Goal: Task Accomplishment & Management: Complete application form

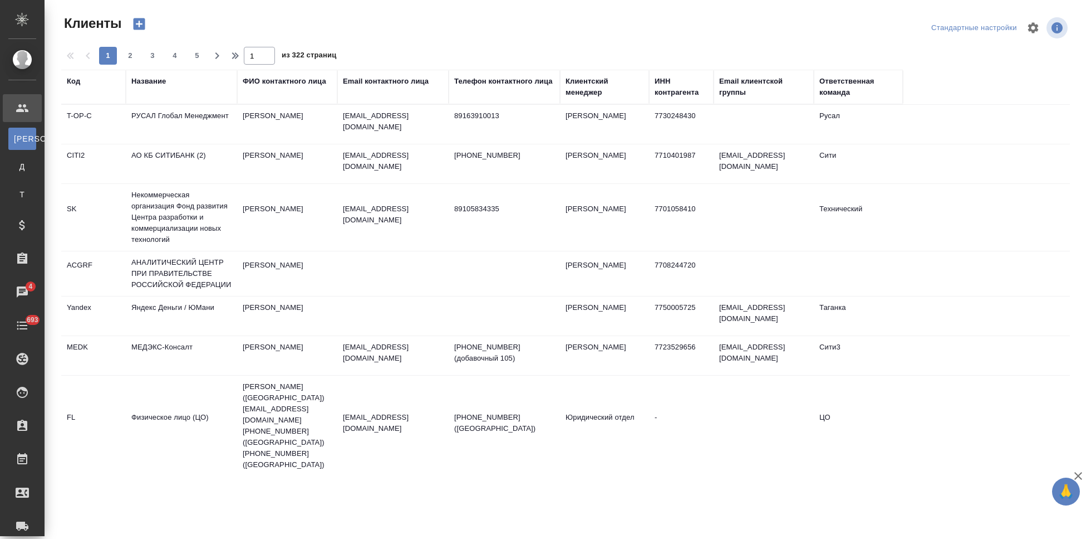
select select "RU"
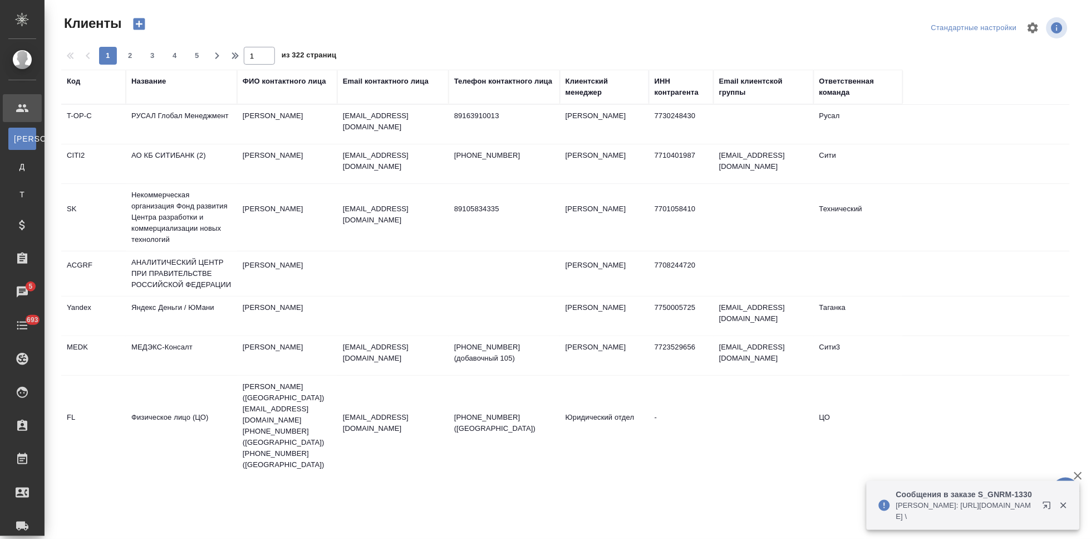
click at [66, 76] on th "Код" at bounding box center [93, 87] width 65 height 35
click at [75, 87] on div "Код" at bounding box center [93, 87] width 53 height 22
click at [76, 81] on div "Код" at bounding box center [73, 81] width 13 height 11
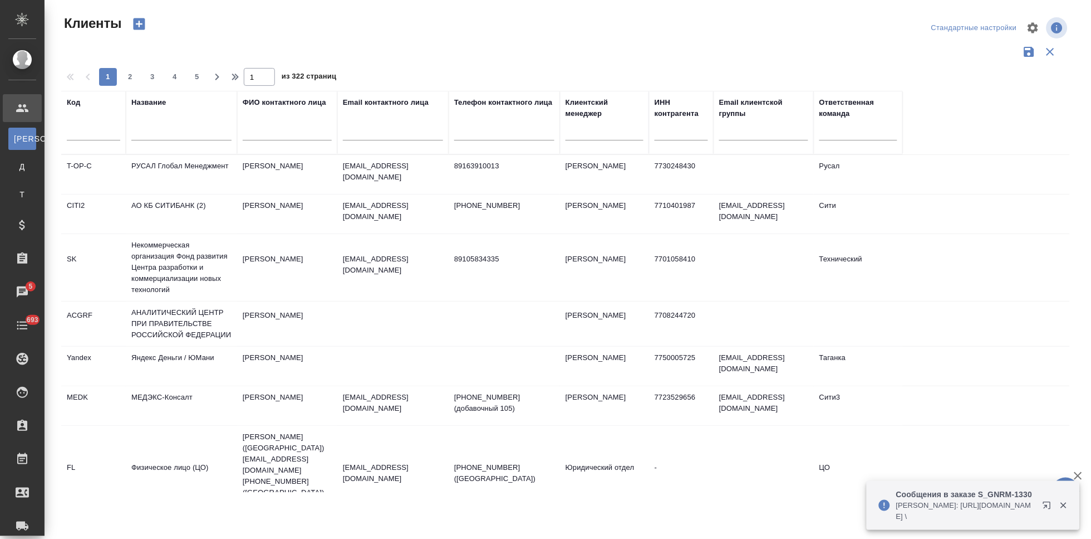
click at [90, 134] on input "text" at bounding box center [93, 133] width 53 height 14
type input "sndz"
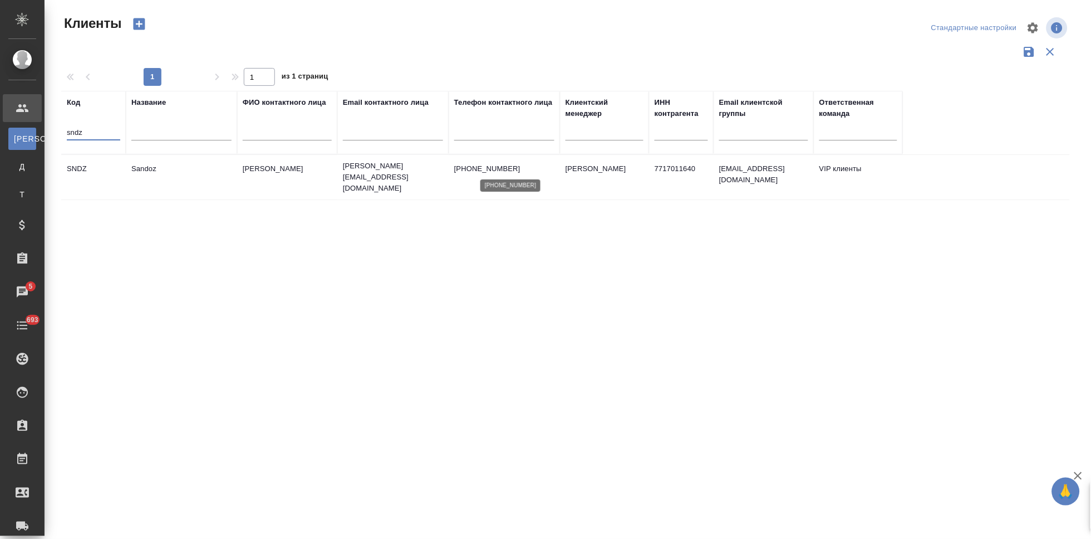
click at [540, 168] on p "+74956607509" at bounding box center [504, 168] width 100 height 11
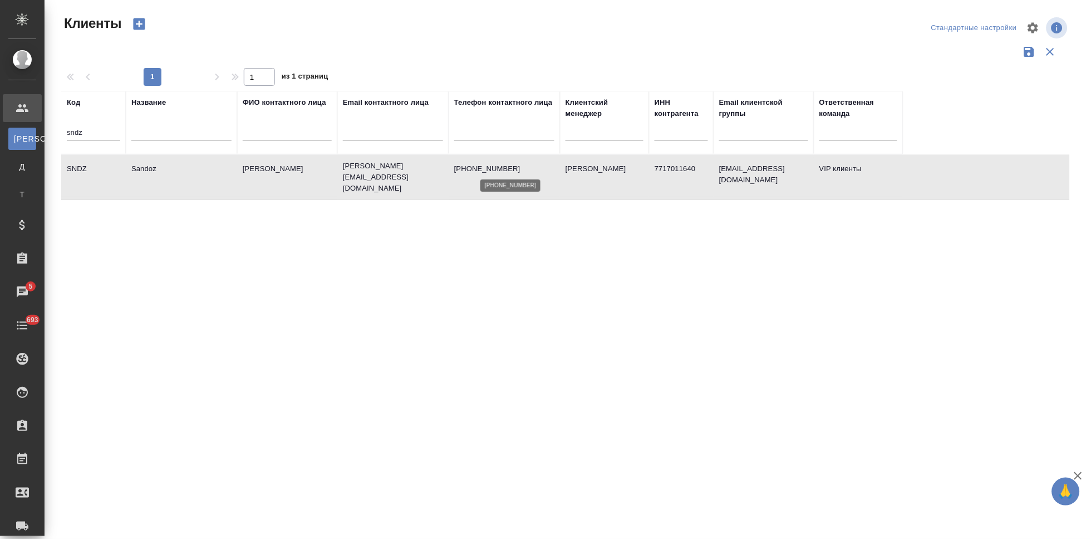
click at [540, 168] on p "+74956607509" at bounding box center [504, 168] width 100 height 11
select select "RU"
click at [105, 142] on div "nvrt" at bounding box center [93, 134] width 53 height 27
click at [102, 134] on input "nvrt" at bounding box center [93, 133] width 53 height 14
type input "n"
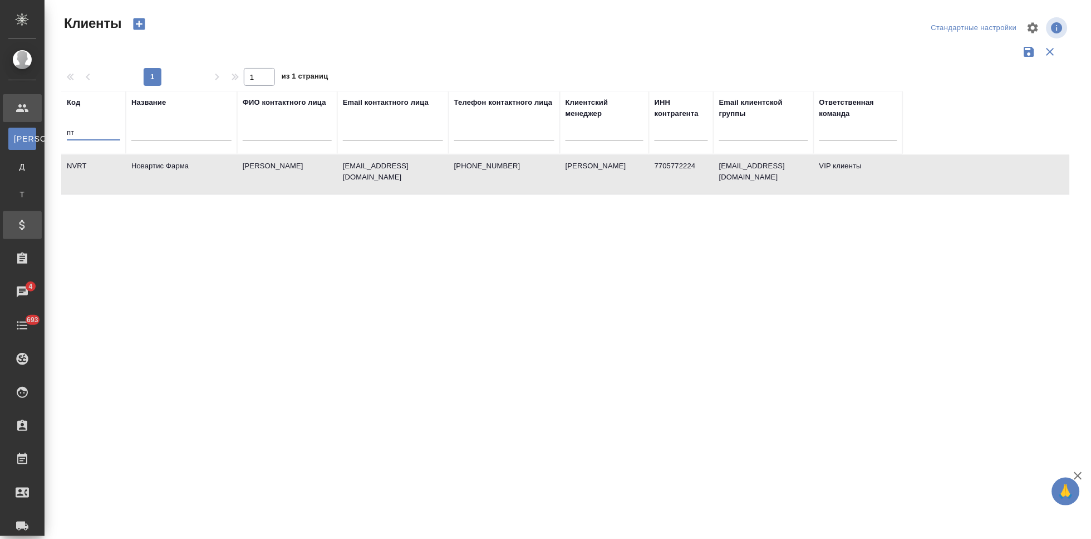
type input "п"
type input "gnrm"
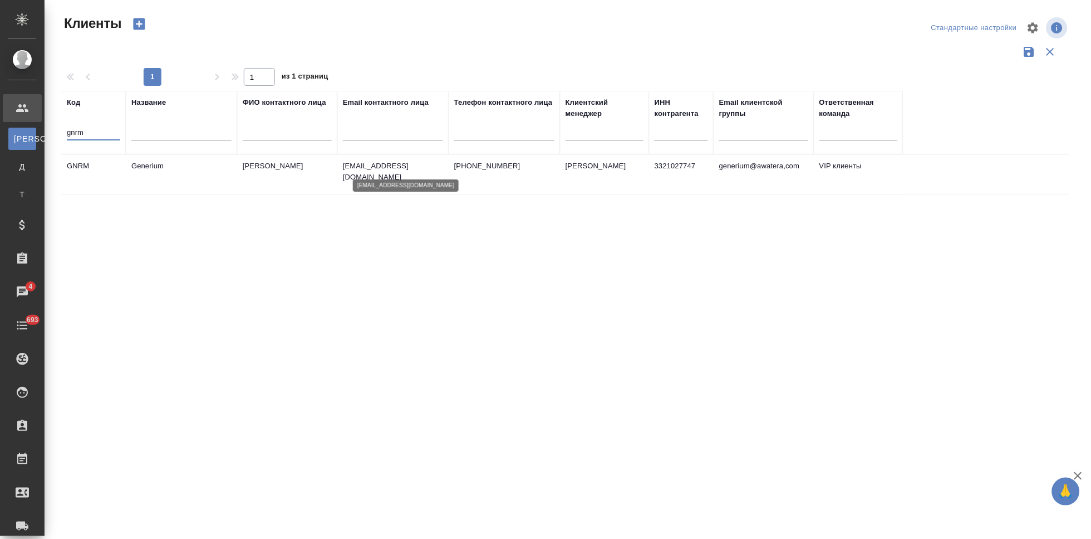
click at [385, 164] on p "emastakhova@generium.ru" at bounding box center [393, 171] width 100 height 22
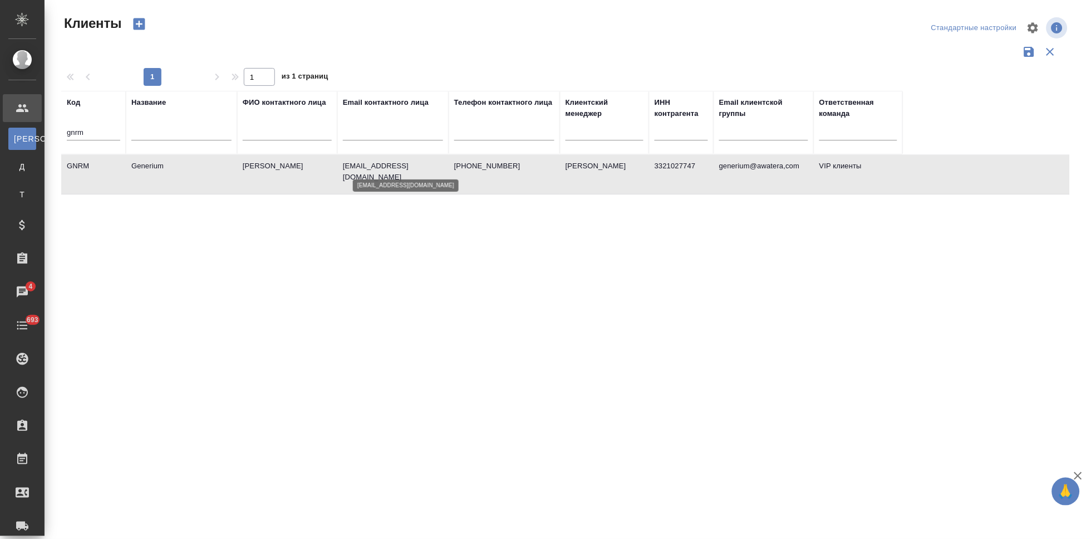
click at [385, 164] on p "emastakhova@generium.ru" at bounding box center [393, 171] width 100 height 22
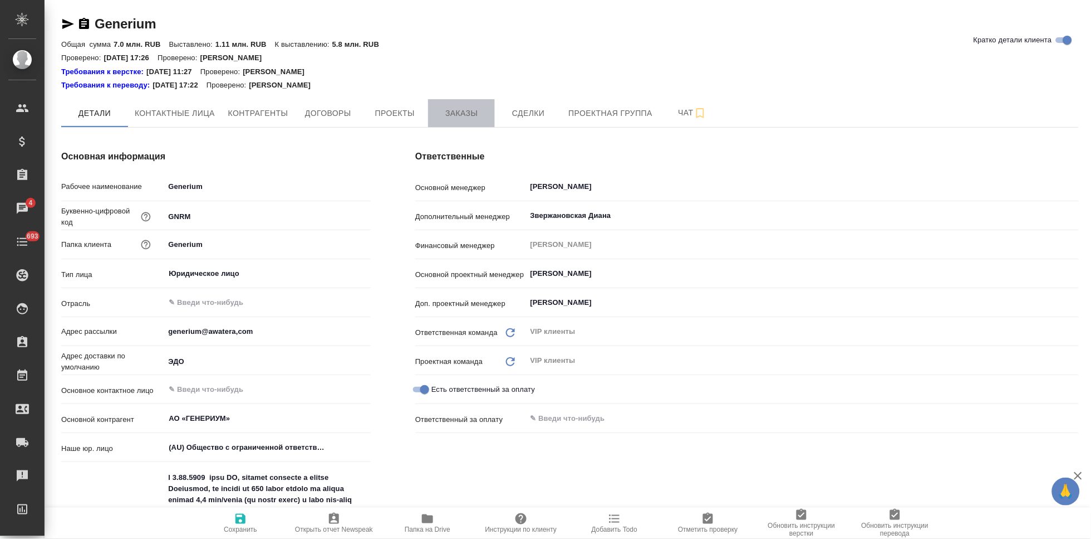
click at [463, 111] on span "Заказы" at bounding box center [461, 113] width 53 height 14
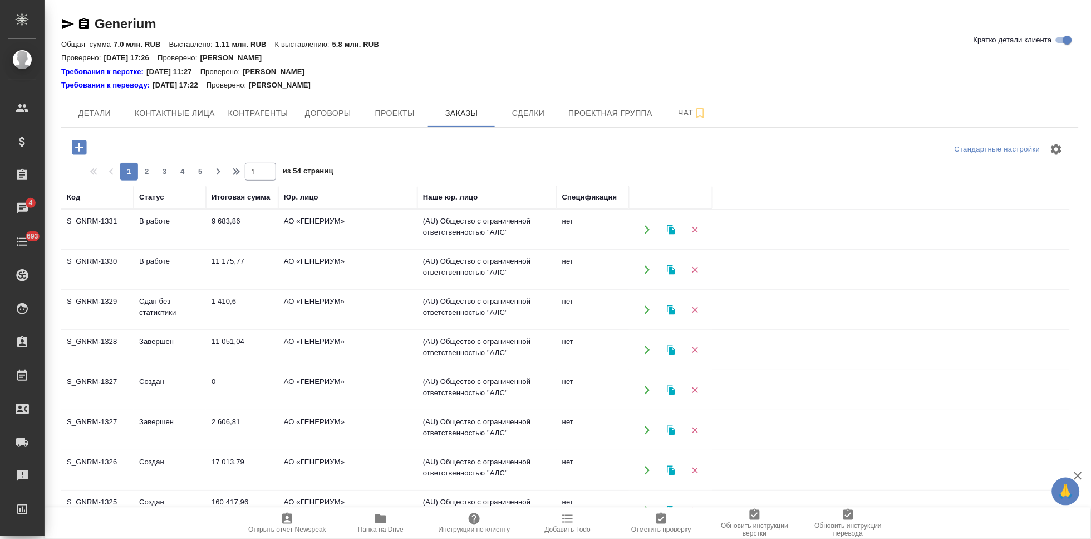
click at [67, 149] on button "button" at bounding box center [79, 147] width 31 height 23
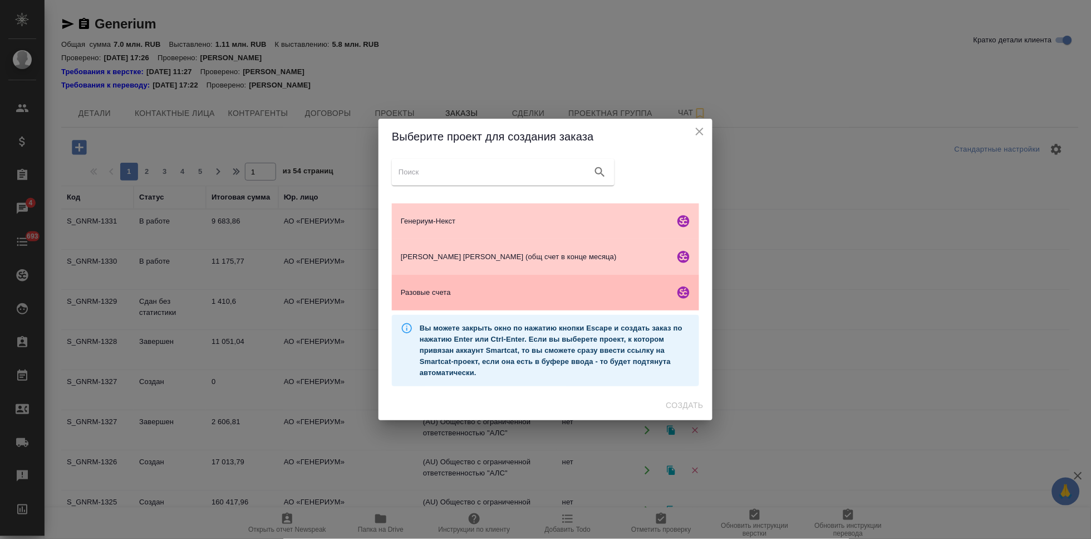
click at [455, 288] on span "Разовые счета" at bounding box center [536, 292] width 270 height 11
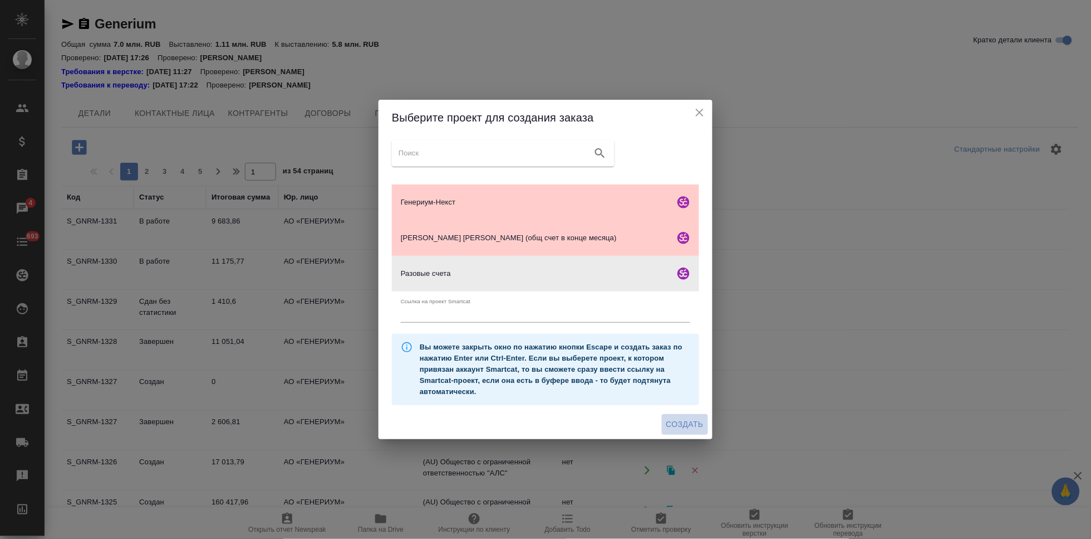
click at [685, 414] on button "Создать" at bounding box center [685, 424] width 46 height 21
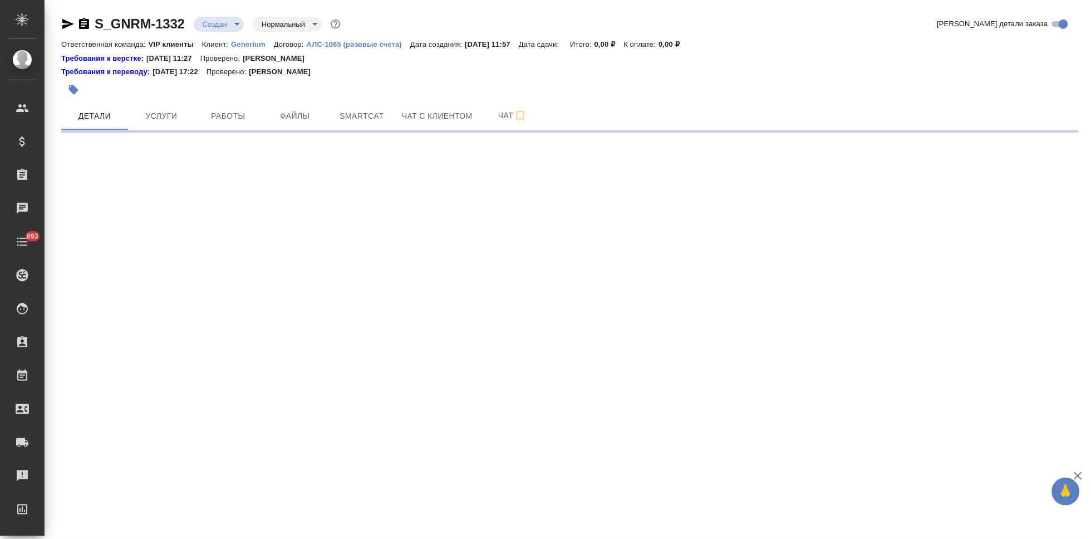
select select "RU"
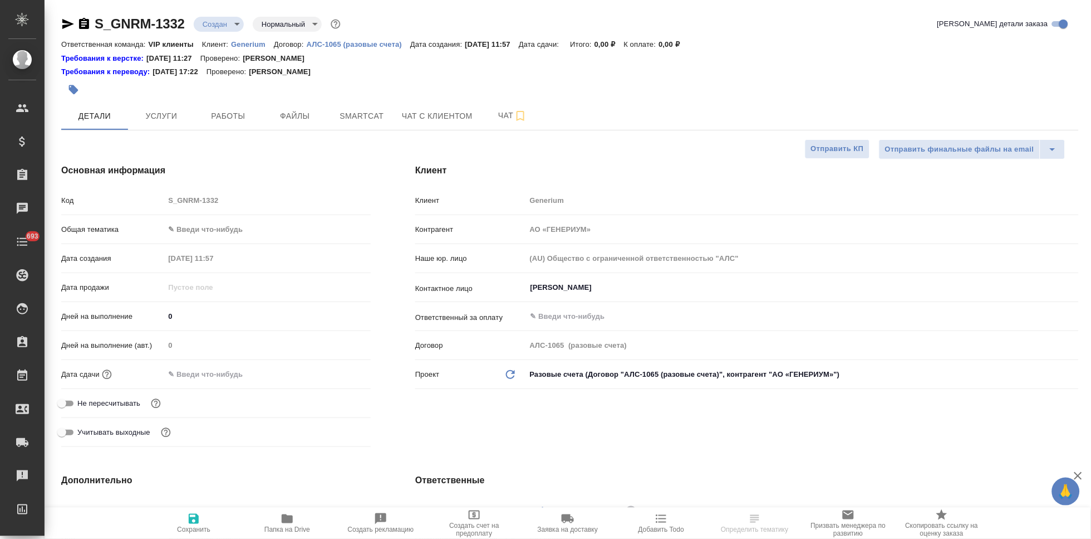
type textarea "x"
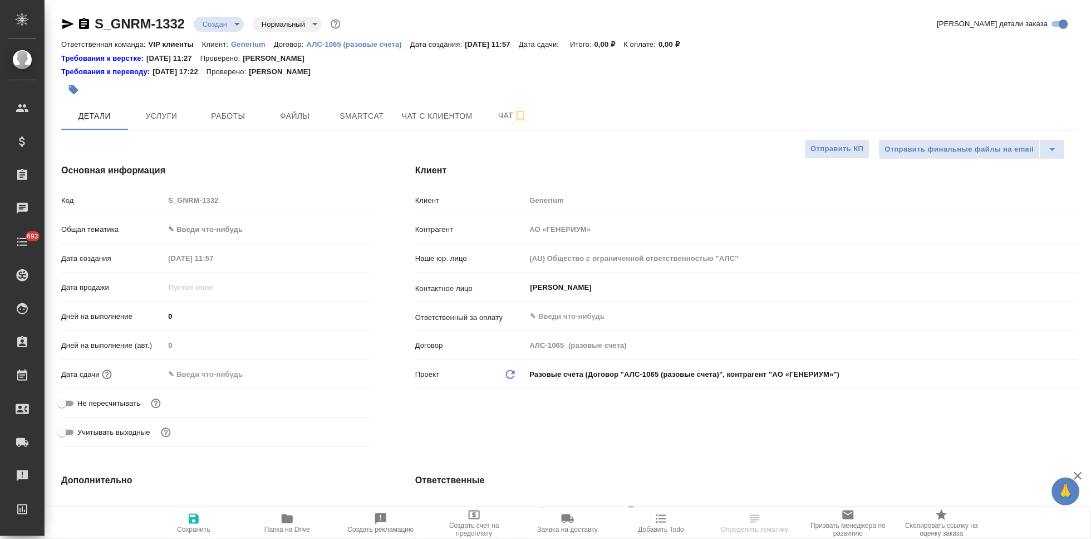
type textarea "x"
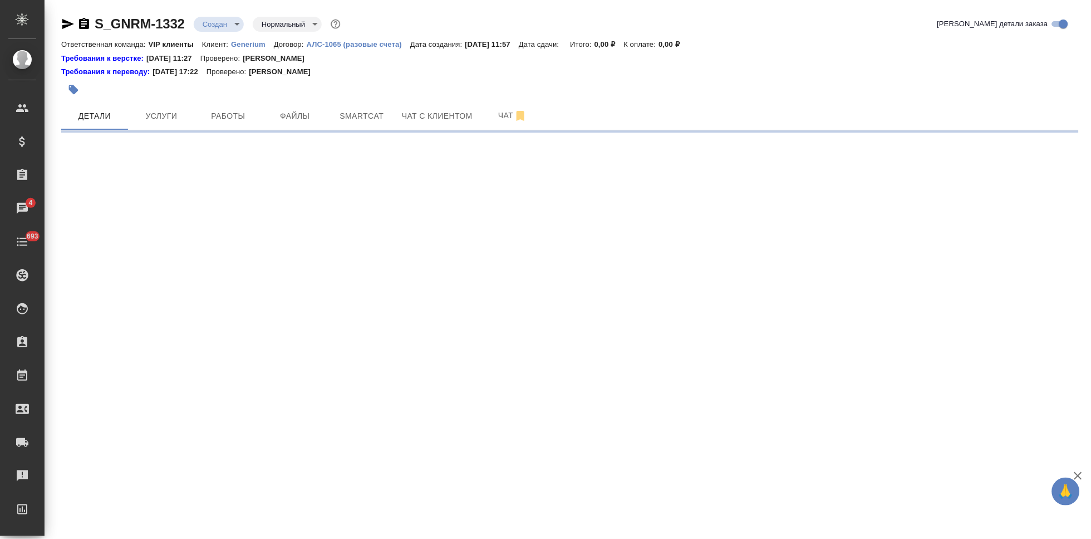
select select "RU"
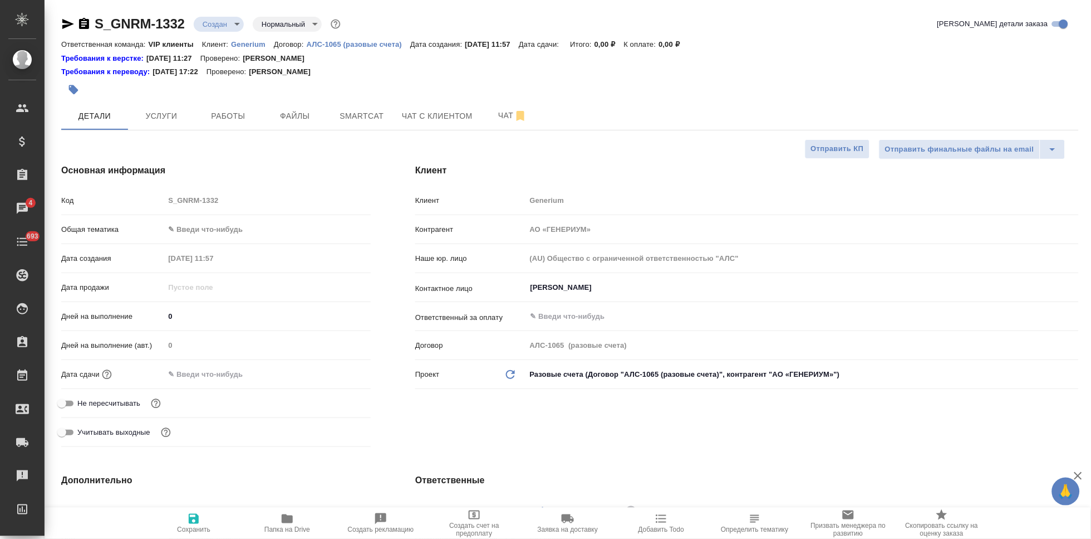
type textarea "x"
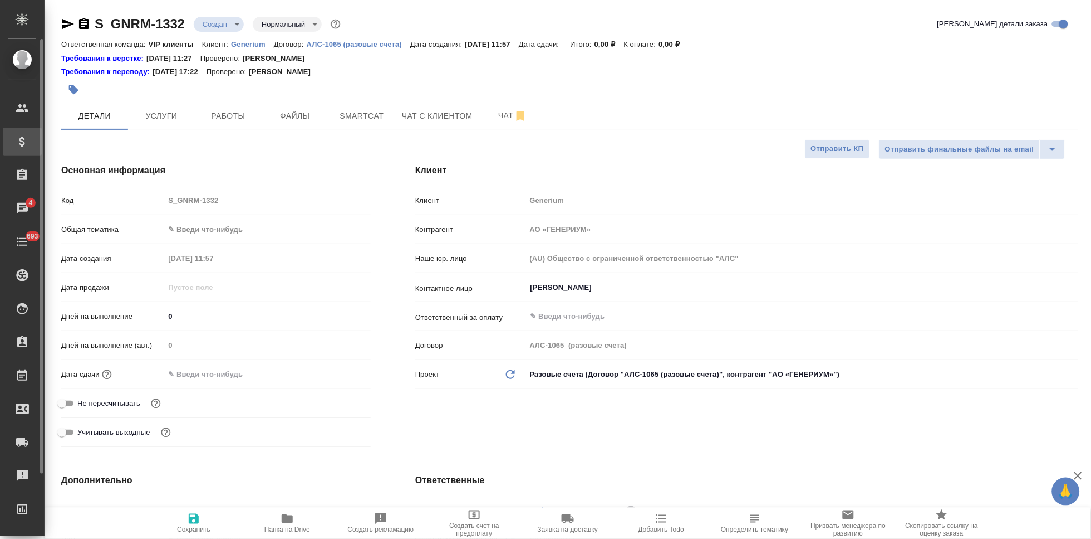
type textarea "x"
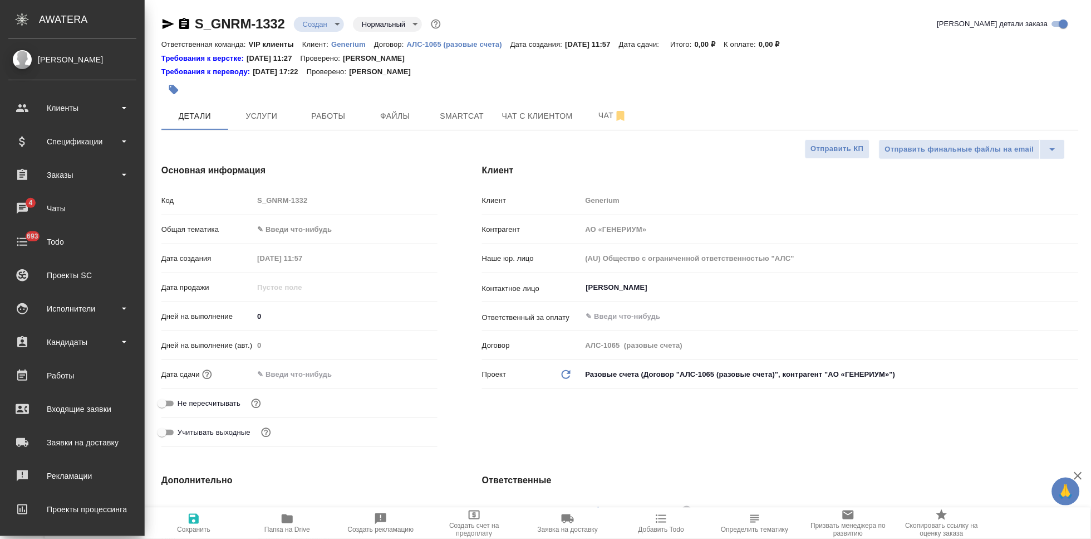
type textarea "x"
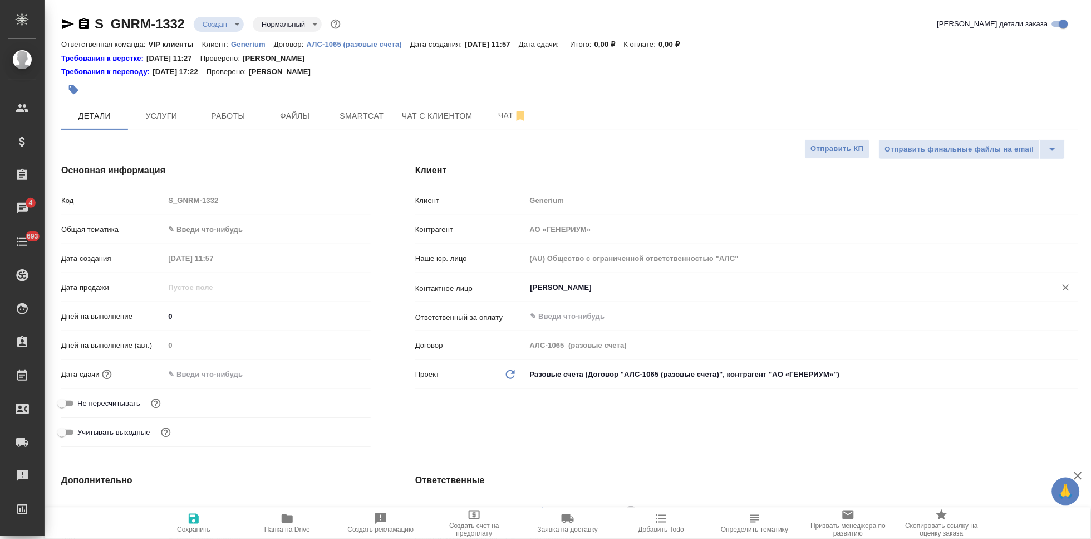
click at [601, 292] on input "Михалева Ирина" at bounding box center [784, 287] width 509 height 13
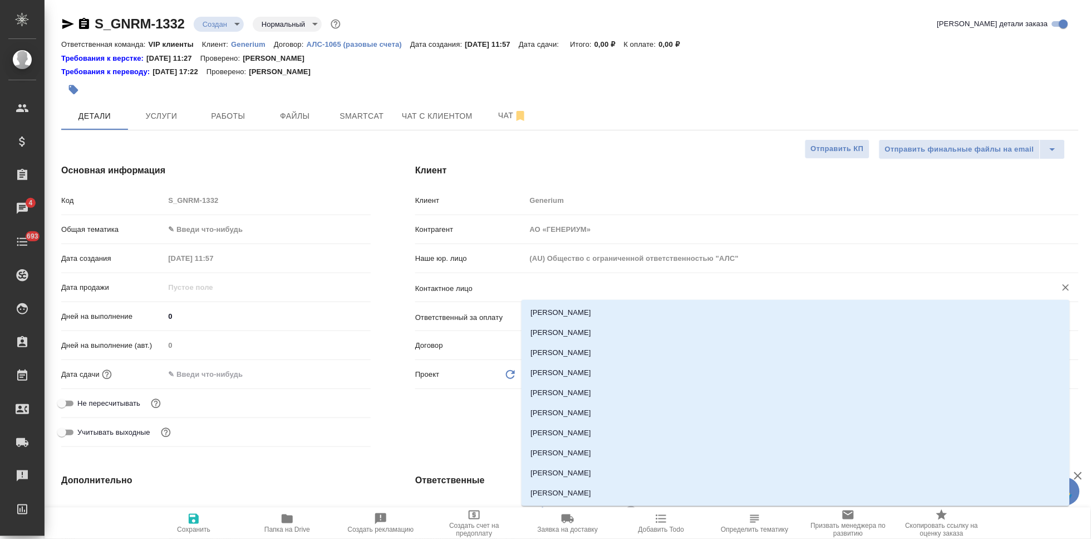
type textarea "x"
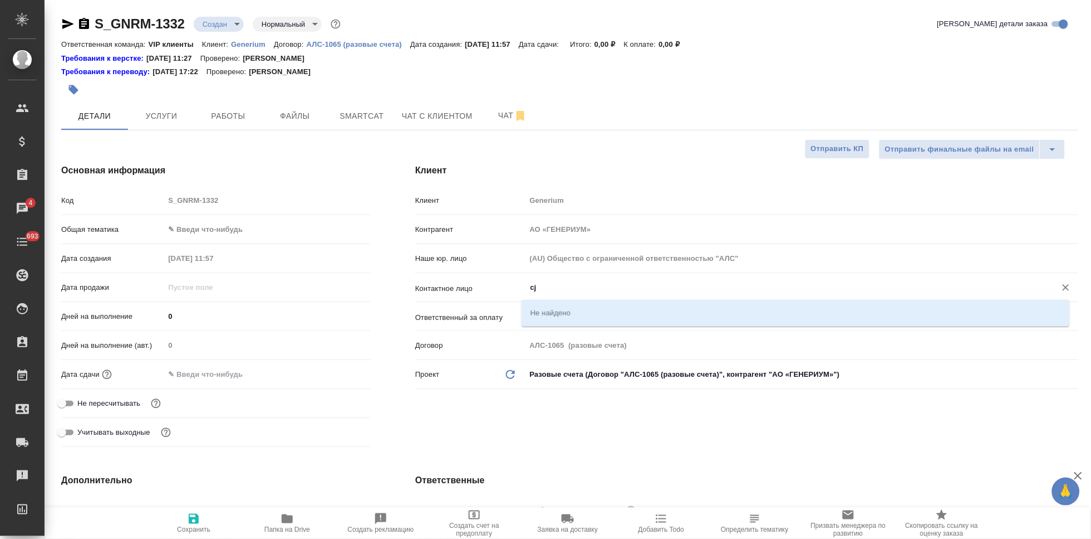
type input "c"
type textarea "x"
type input "соловьева"
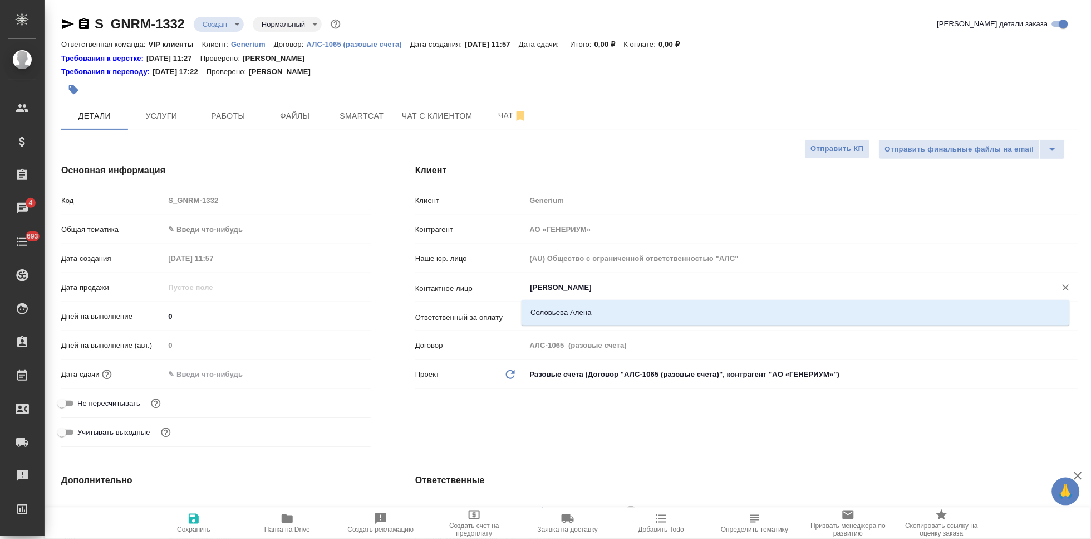
type textarea "x"
click at [593, 317] on li "Соловьева Алена" at bounding box center [796, 312] width 549 height 20
type input "Соловьева Алена"
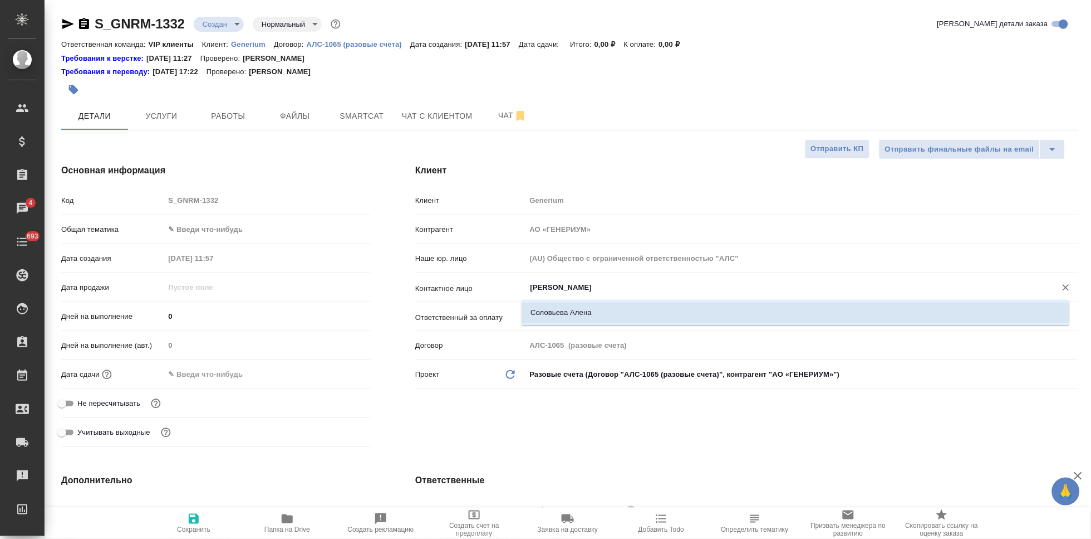
type textarea "x"
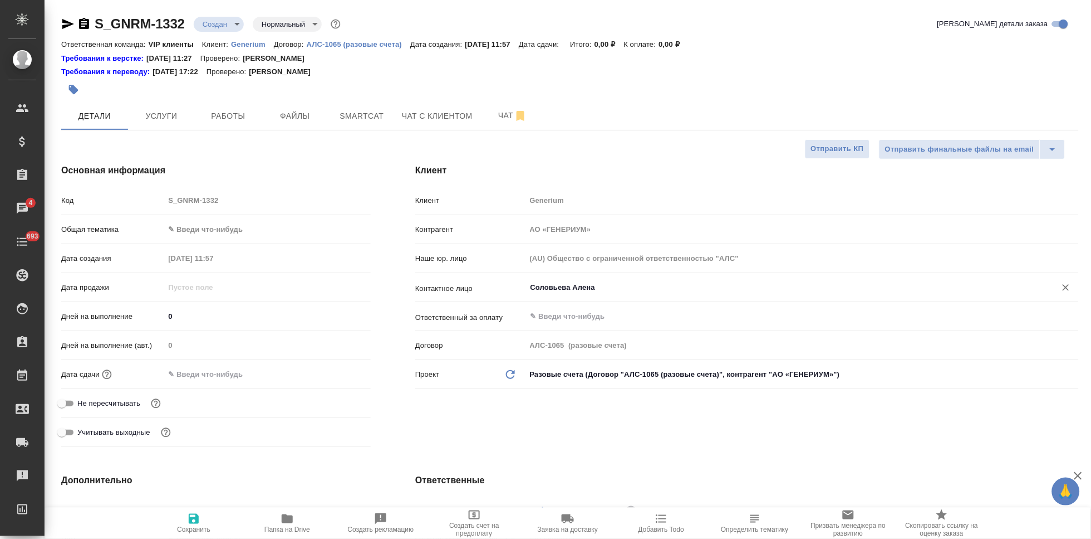
type input "Соловьева Алена"
click at [189, 521] on icon "button" at bounding box center [193, 518] width 13 height 13
type textarea "x"
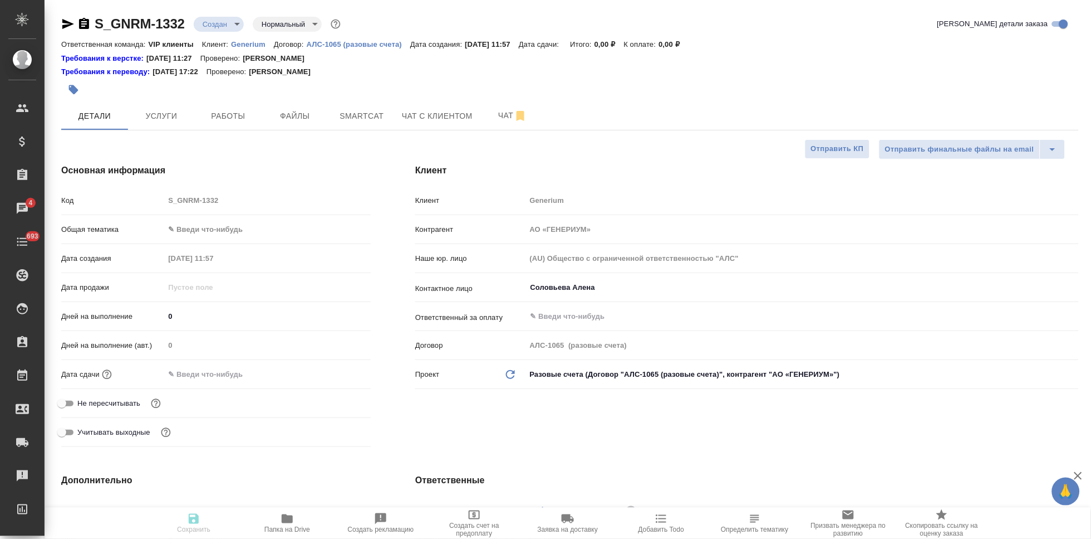
type textarea "x"
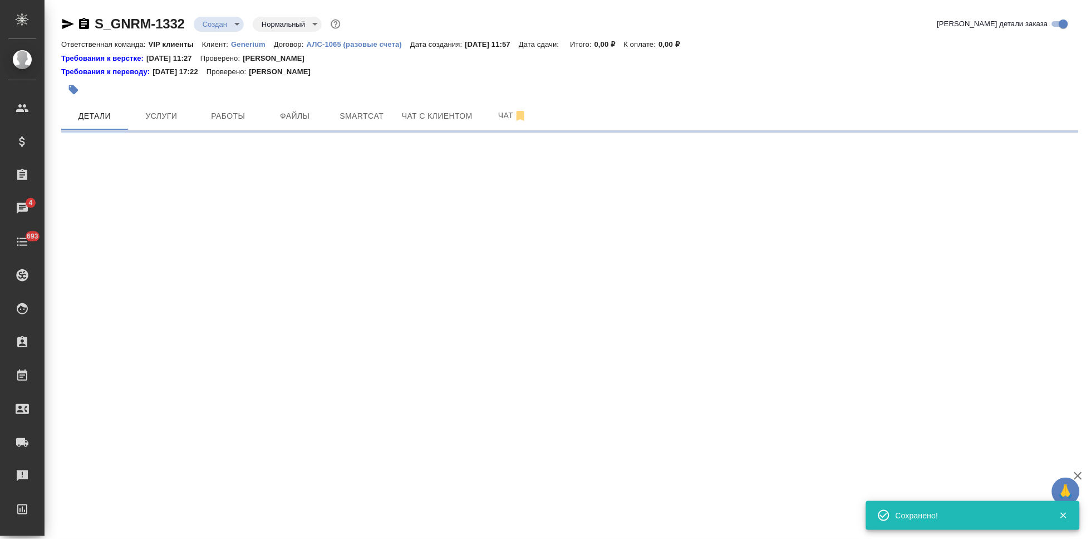
select select "RU"
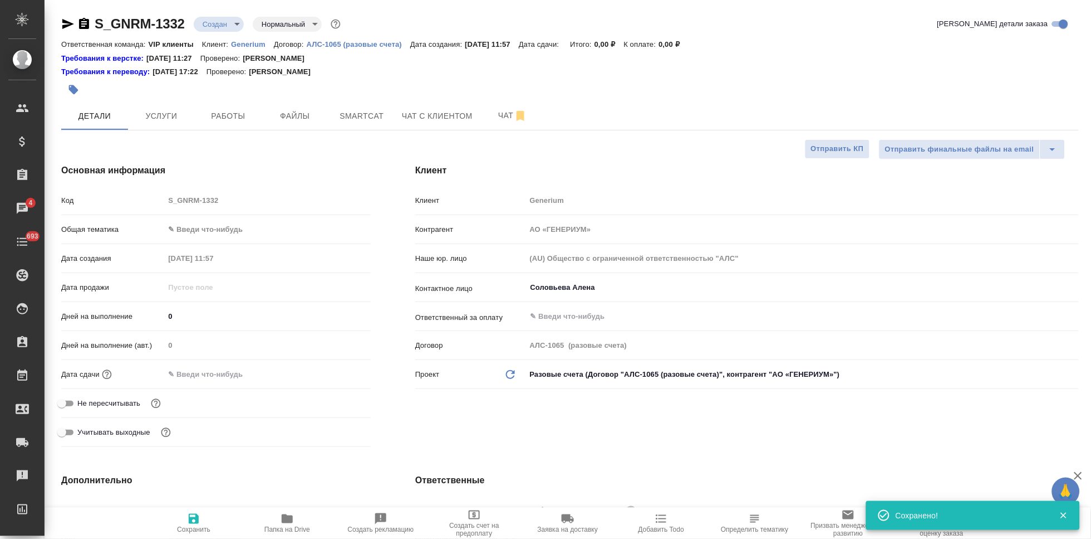
type textarea "x"
click at [61, 197] on div "Код S_GNRM-1332" at bounding box center [216, 199] width 310 height 19
type textarea "x"
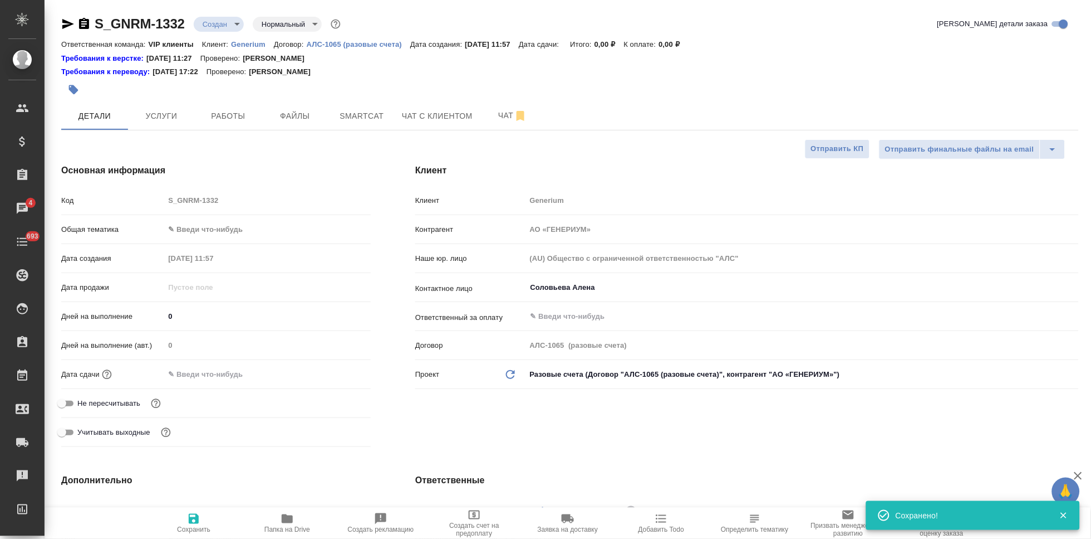
type textarea "x"
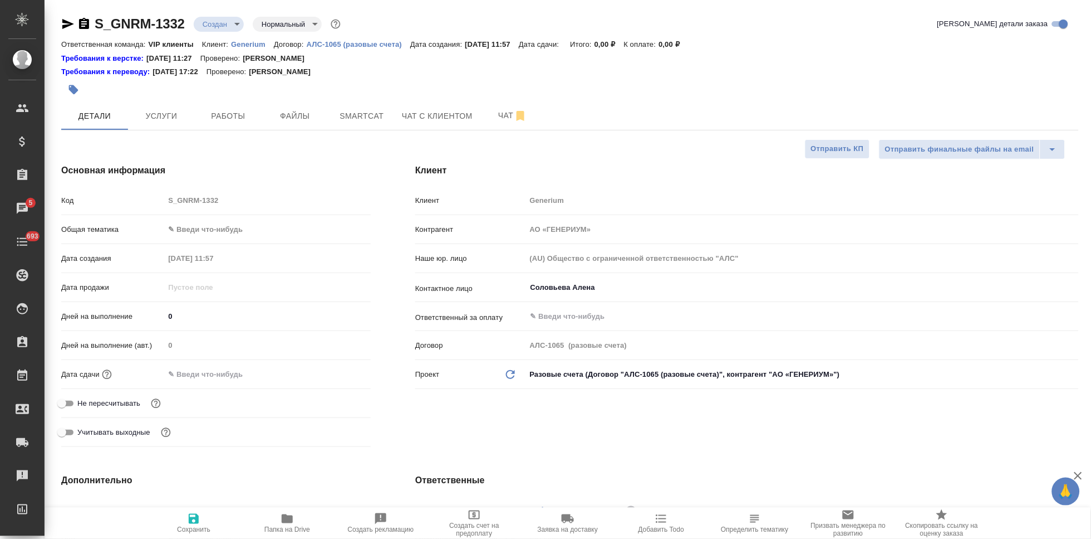
type textarea "x"
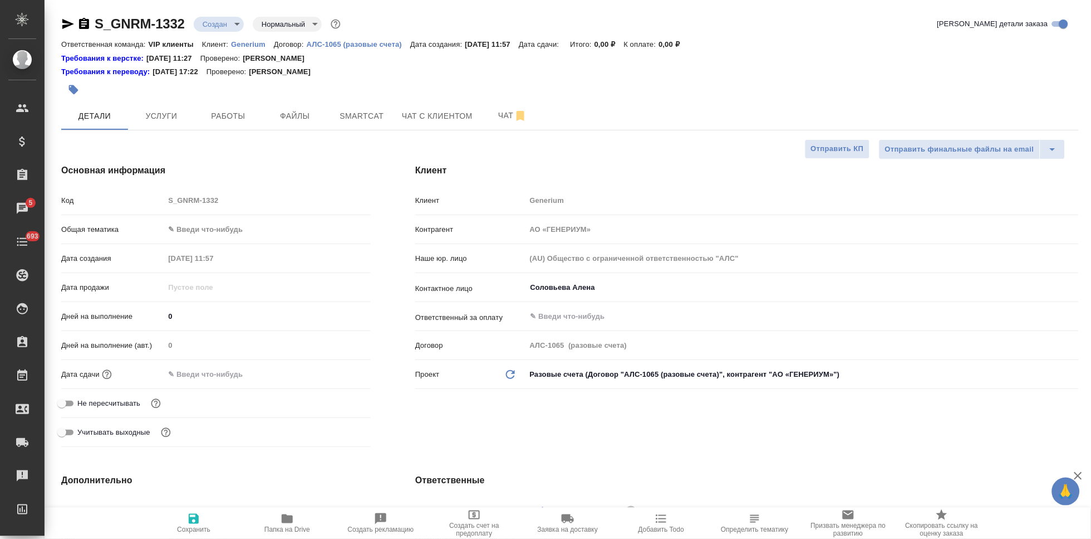
type textarea "x"
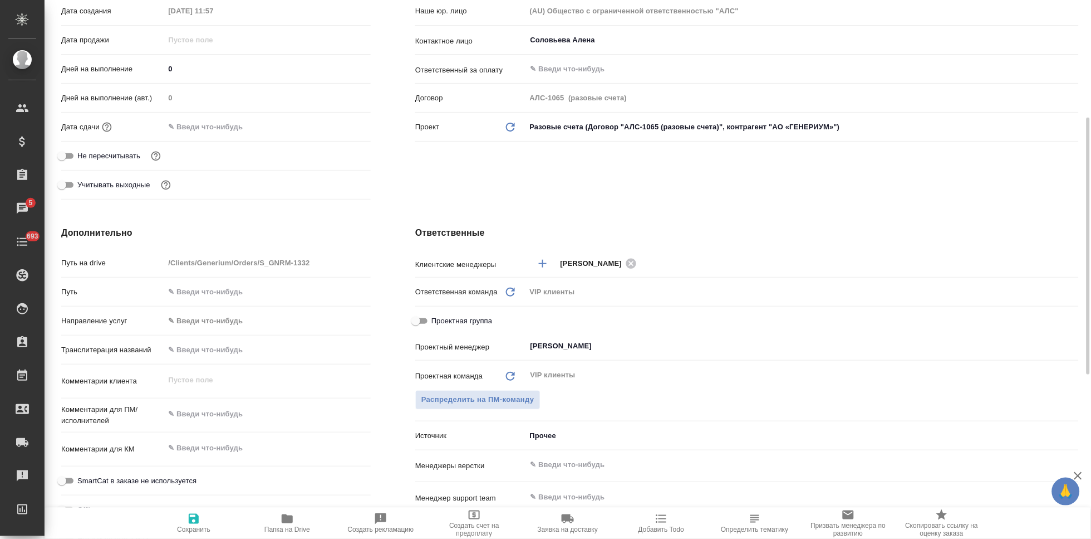
scroll to position [309, 0]
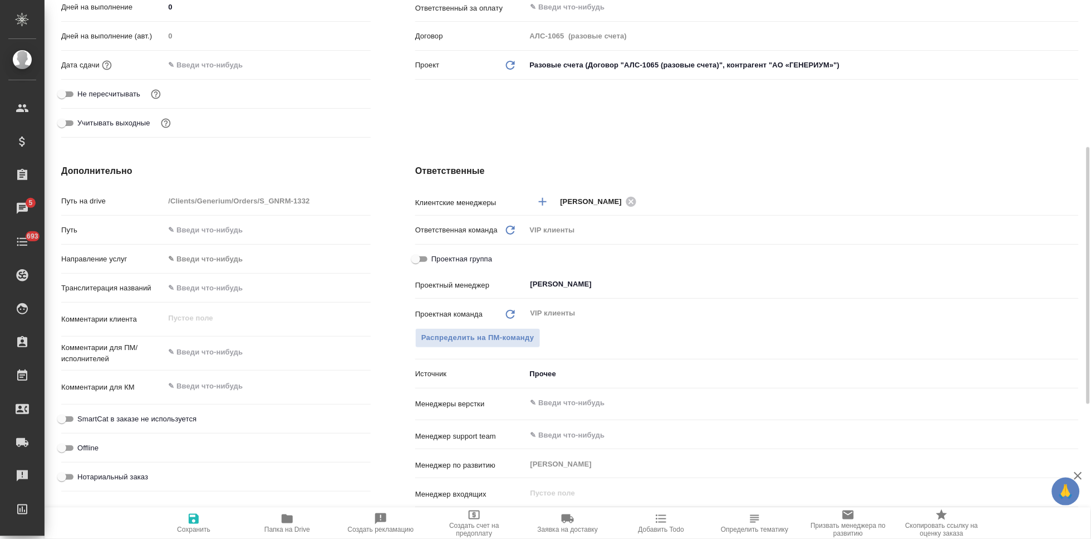
type textarea "x"
click at [207, 358] on textarea at bounding box center [267, 351] width 207 height 19
paste textarea "документ для перевода на английский язык. Сроки стандартные."
type textarea "документ для перевода на английский язык. Сроки стандартные."
type textarea "x"
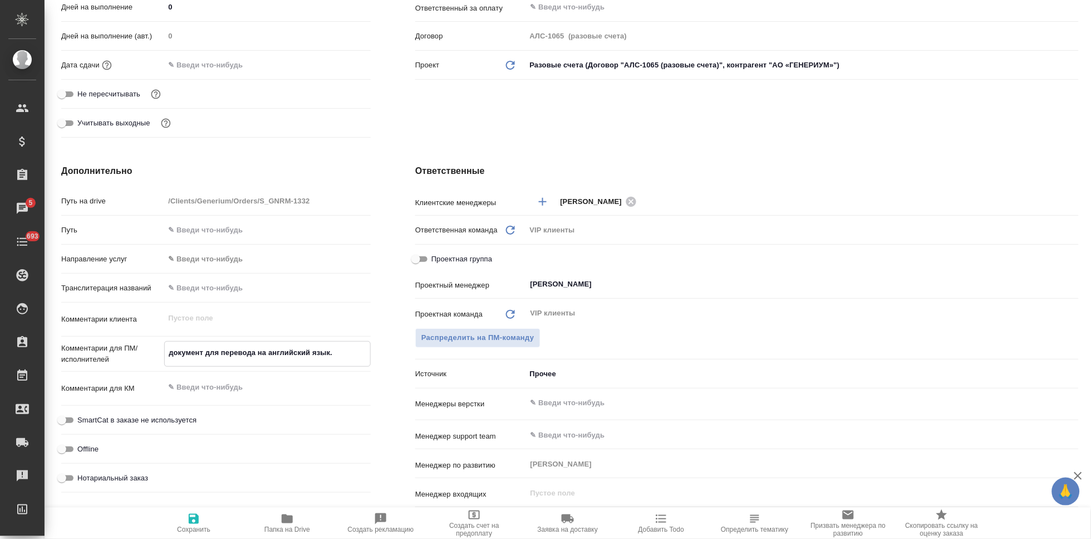
type textarea "x"
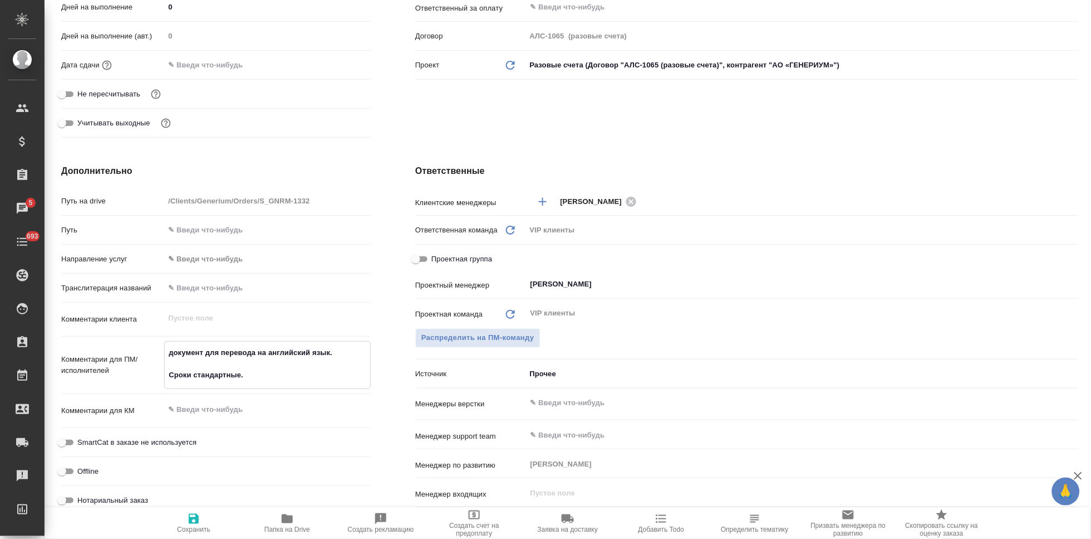
type textarea "документ для перевода на английский язык. Сроки стандартные."
type textarea "x"
click at [229, 413] on textarea at bounding box center [267, 408] width 205 height 19
type textarea "x"
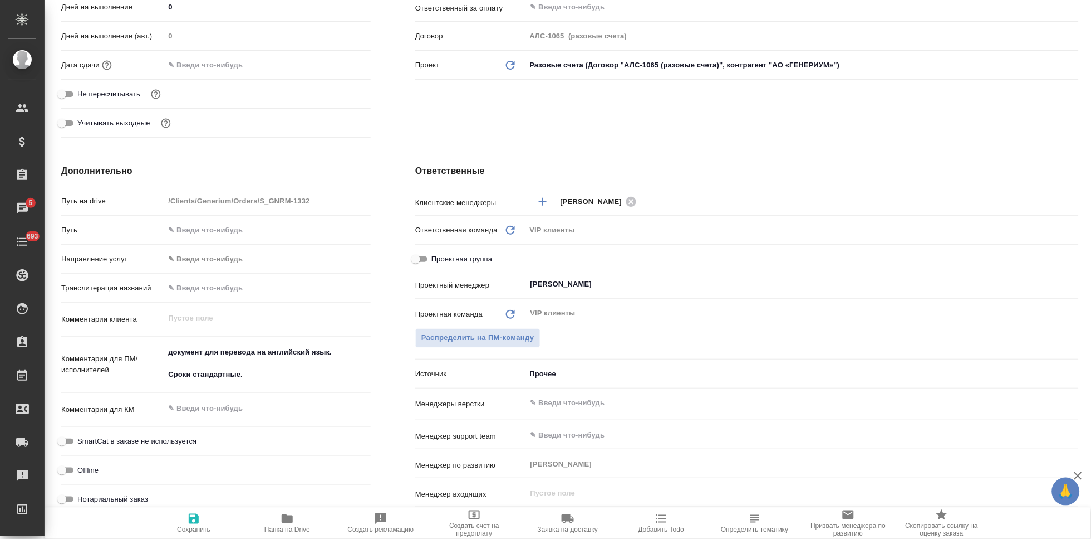
type textarea "x"
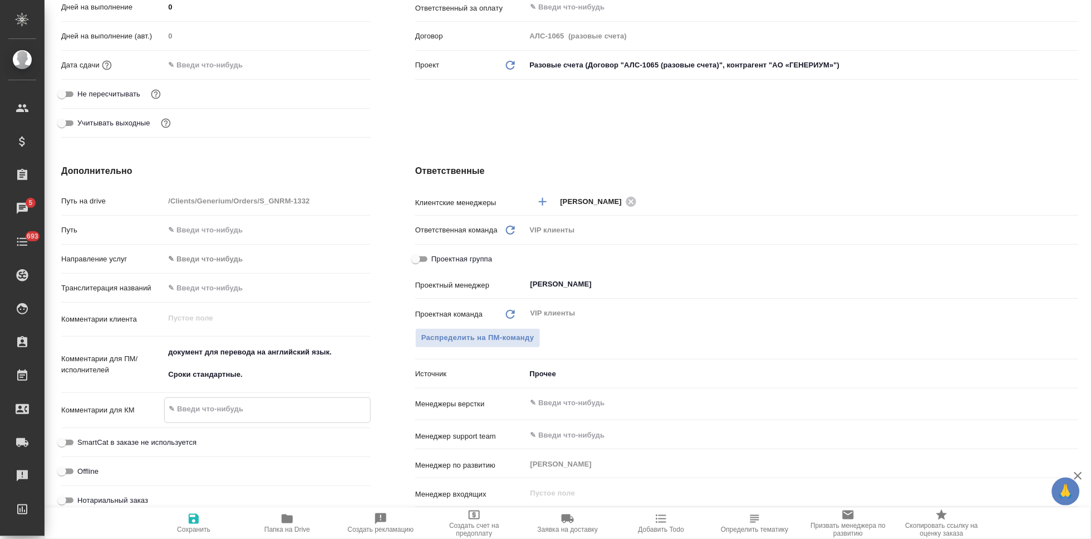
click at [211, 409] on textarea at bounding box center [267, 408] width 205 height 19
paste textarea "Тигераза (Иордания) - сертификат"
type textarea "Тигераза (Иордания) - сертификат"
type textarea "x"
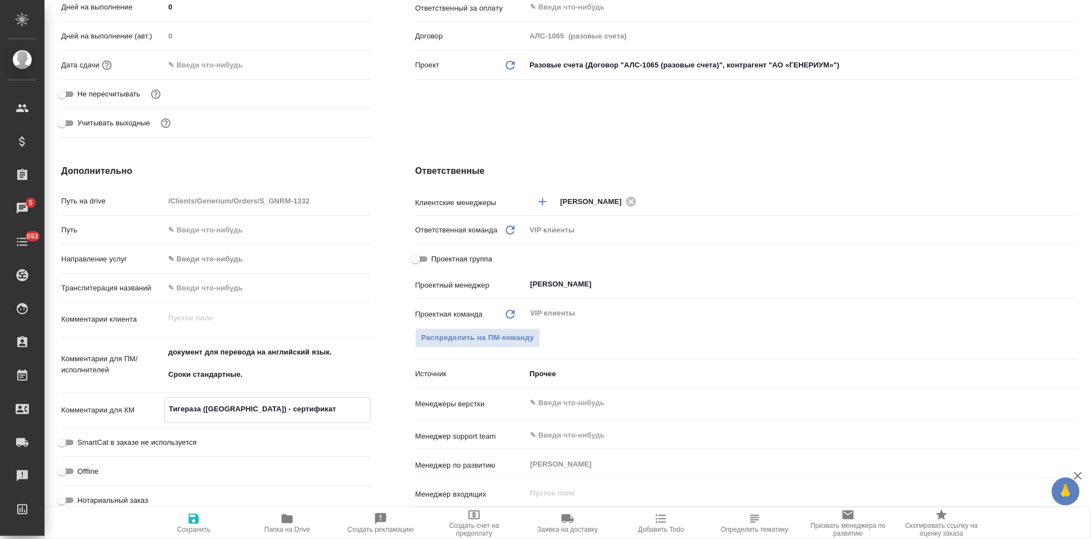
type textarea "x"
type textarea "Тигераза (Иордания) - сертификат"
type textarea "x"
click at [191, 526] on span "Сохранить" at bounding box center [193, 529] width 33 height 8
type textarea "x"
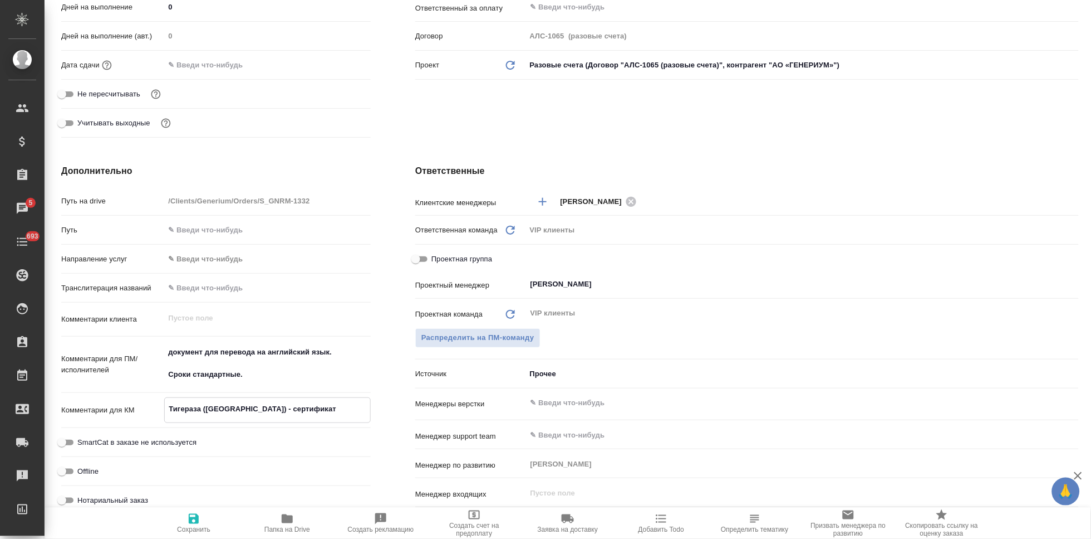
type textarea "x"
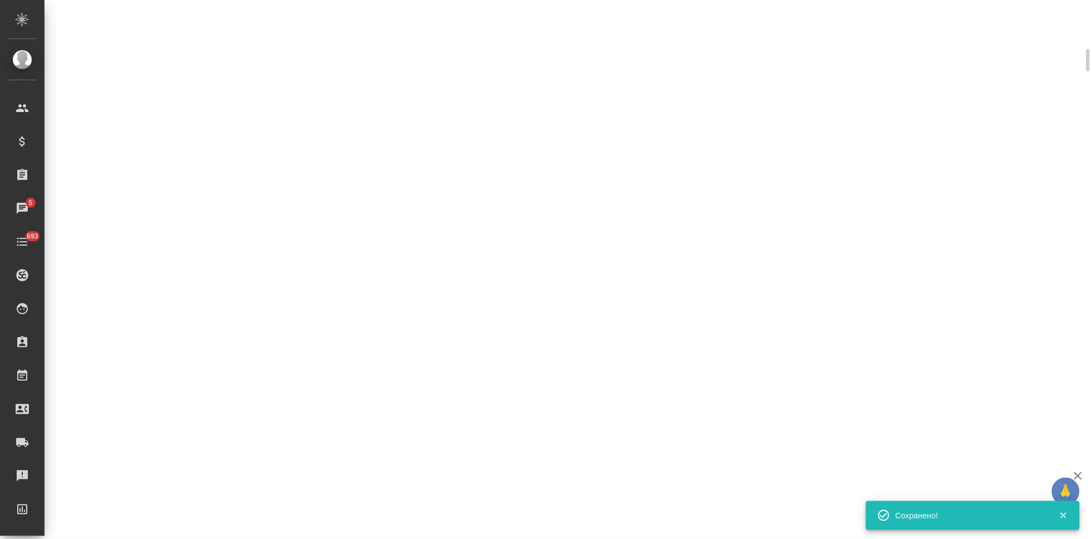
select select "RU"
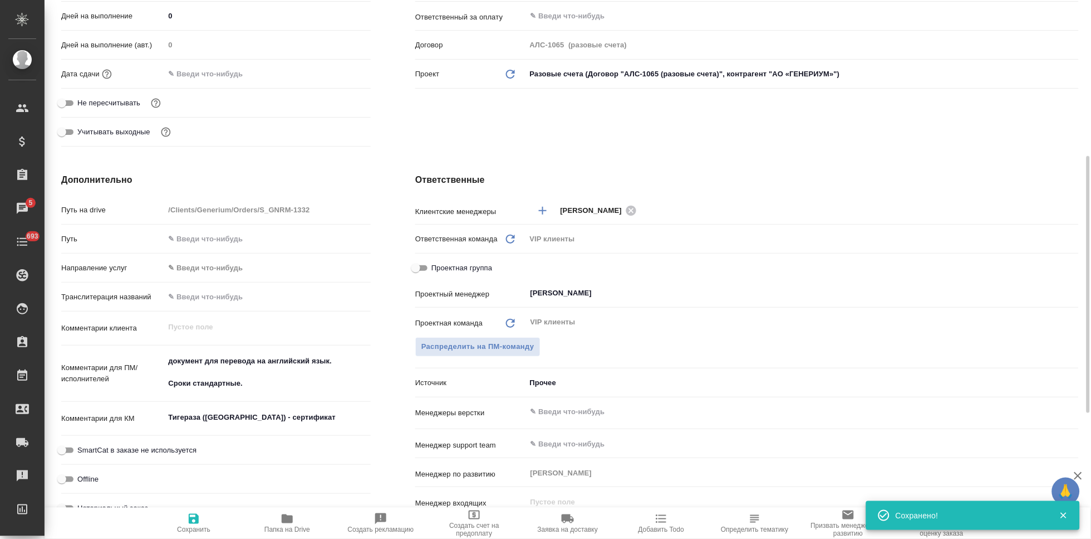
type textarea "x"
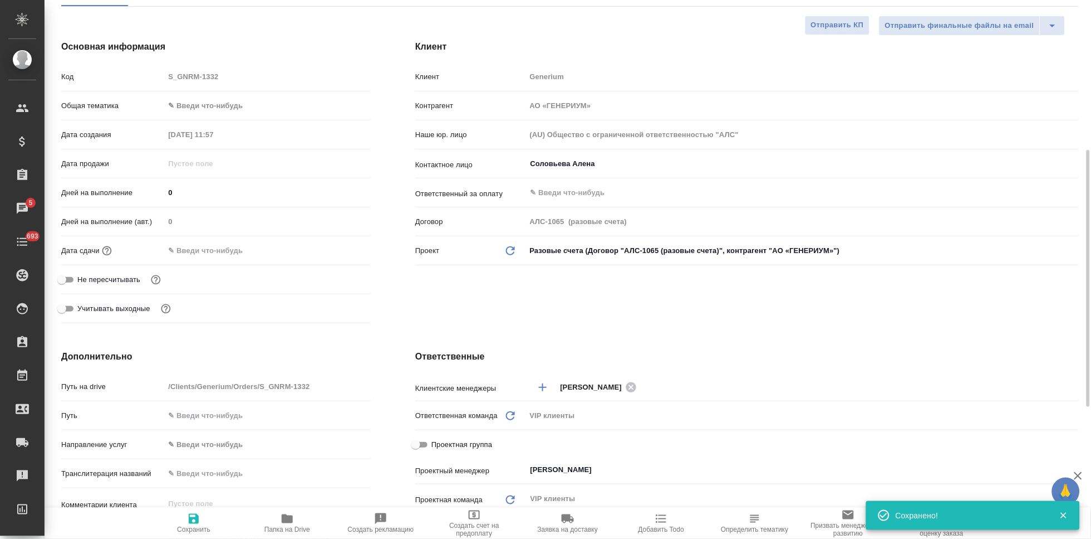
scroll to position [0, 0]
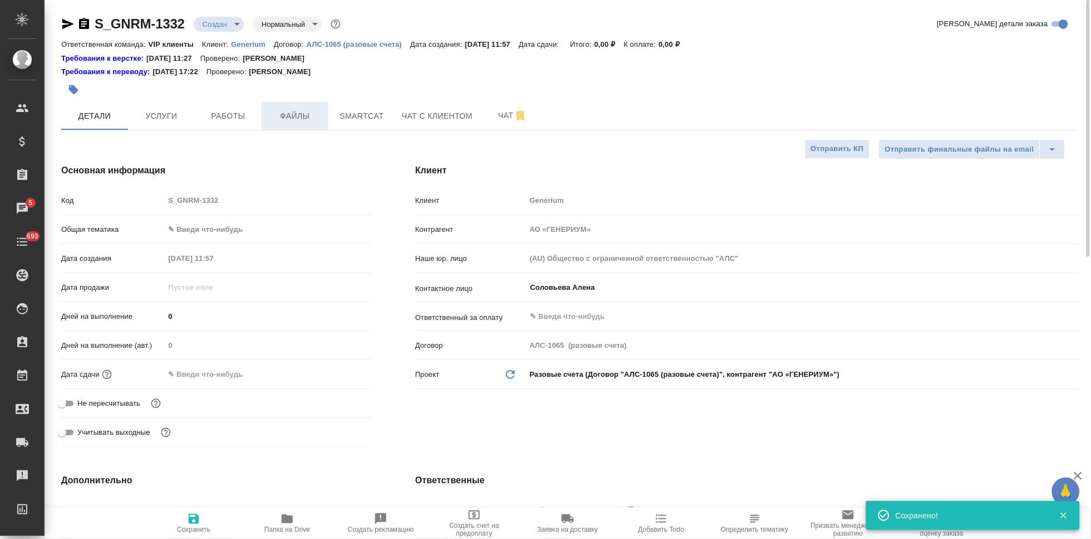
click at [290, 125] on button "Файлы" at bounding box center [295, 116] width 67 height 28
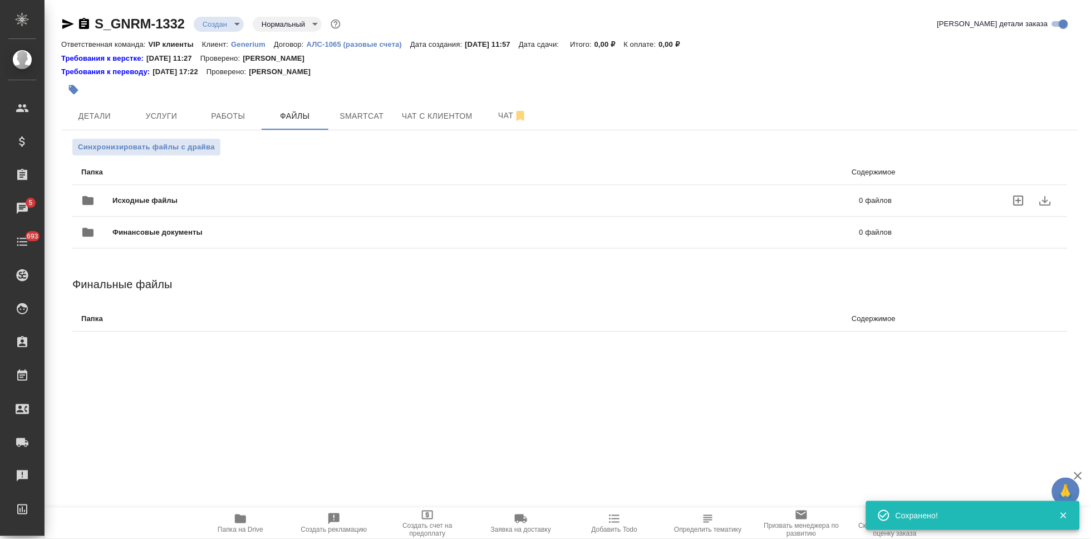
click at [1006, 200] on label "uploadFiles" at bounding box center [1019, 200] width 27 height 27
click at [0, 0] on input "uploadFiles" at bounding box center [0, 0] width 0 height 0
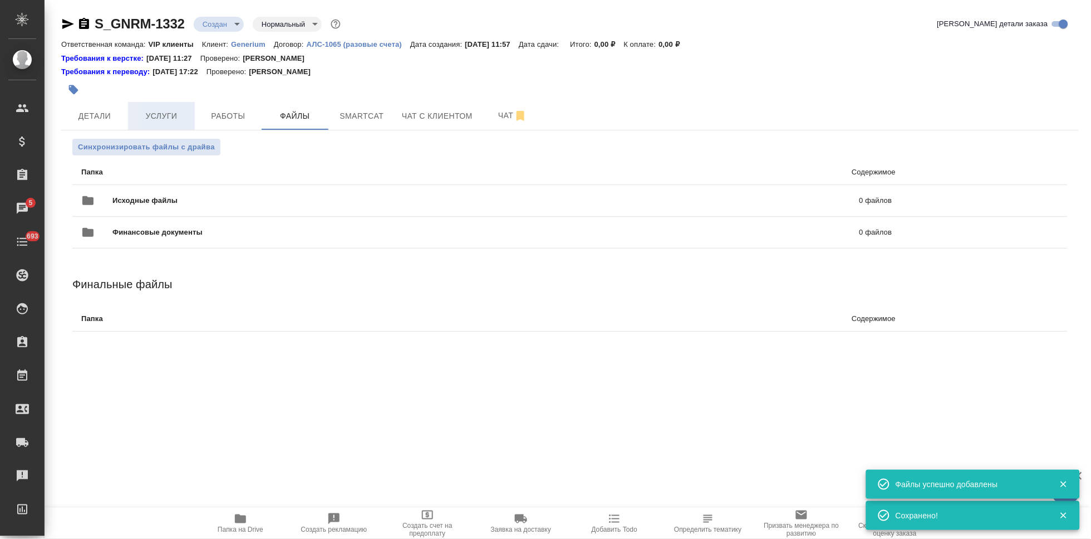
click at [150, 114] on span "Услуги" at bounding box center [161, 116] width 53 height 14
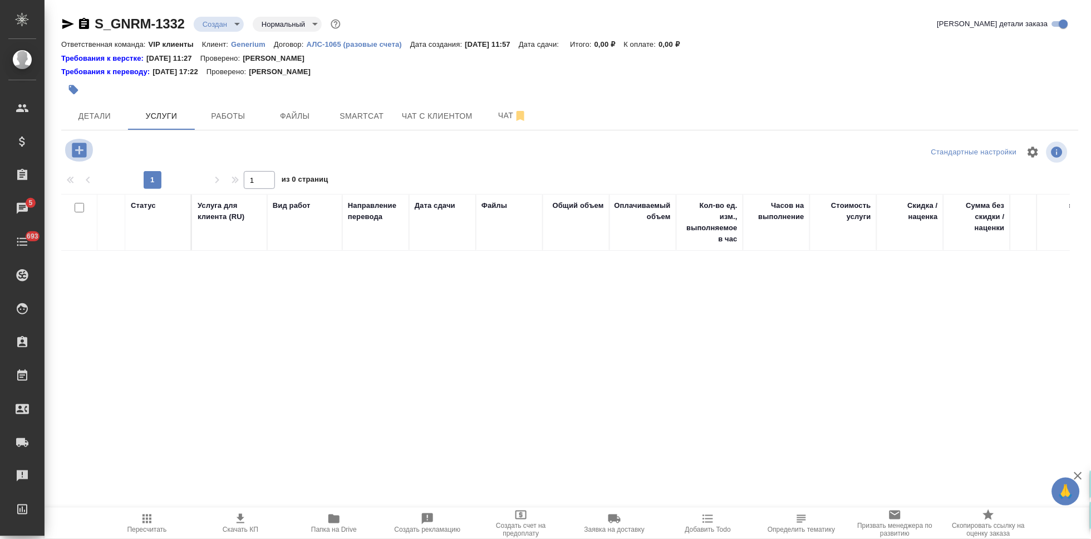
click at [75, 153] on icon "button" at bounding box center [79, 150] width 14 height 14
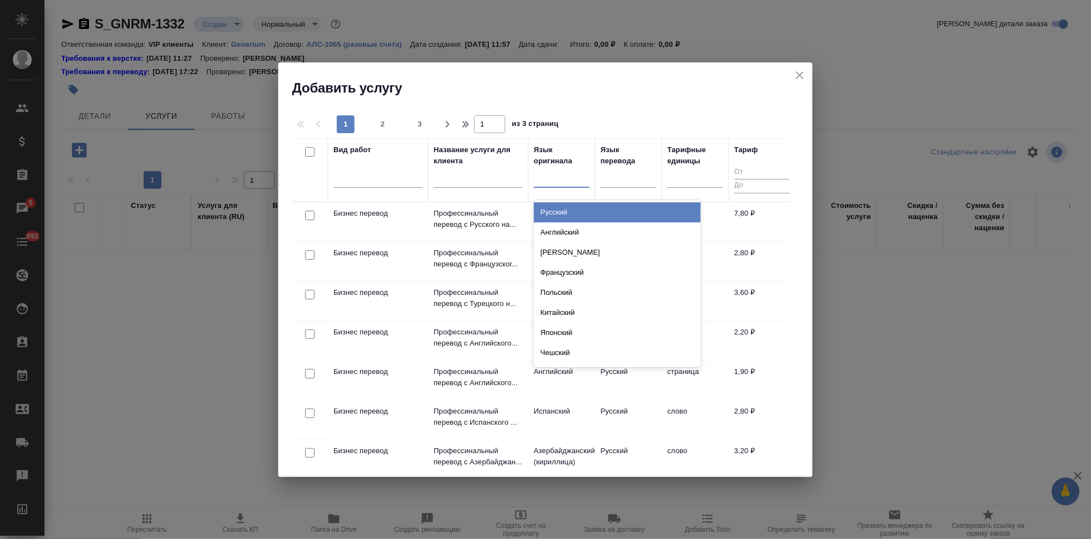
click at [542, 180] on div at bounding box center [562, 176] width 56 height 16
type input "рус"
click at [564, 210] on div "Русский" at bounding box center [617, 212] width 167 height 20
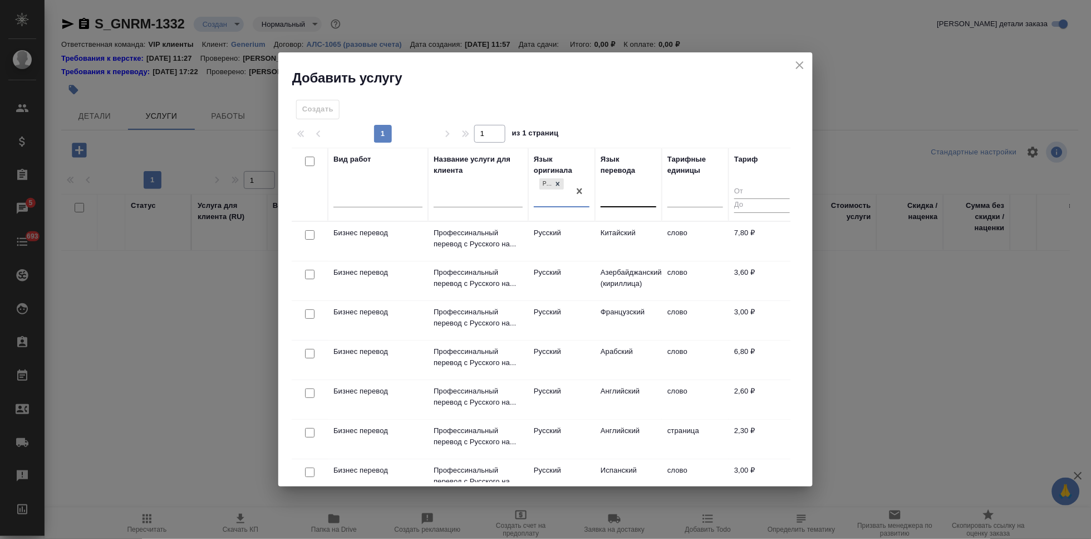
click at [620, 194] on div at bounding box center [629, 196] width 56 height 16
type input "а"
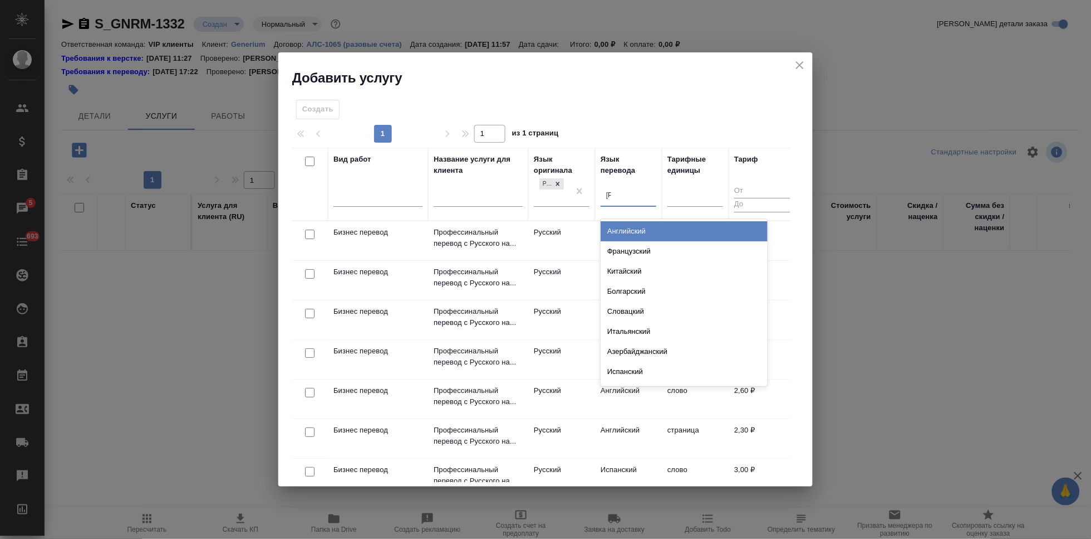
click at [635, 229] on div "Английский" at bounding box center [684, 231] width 167 height 20
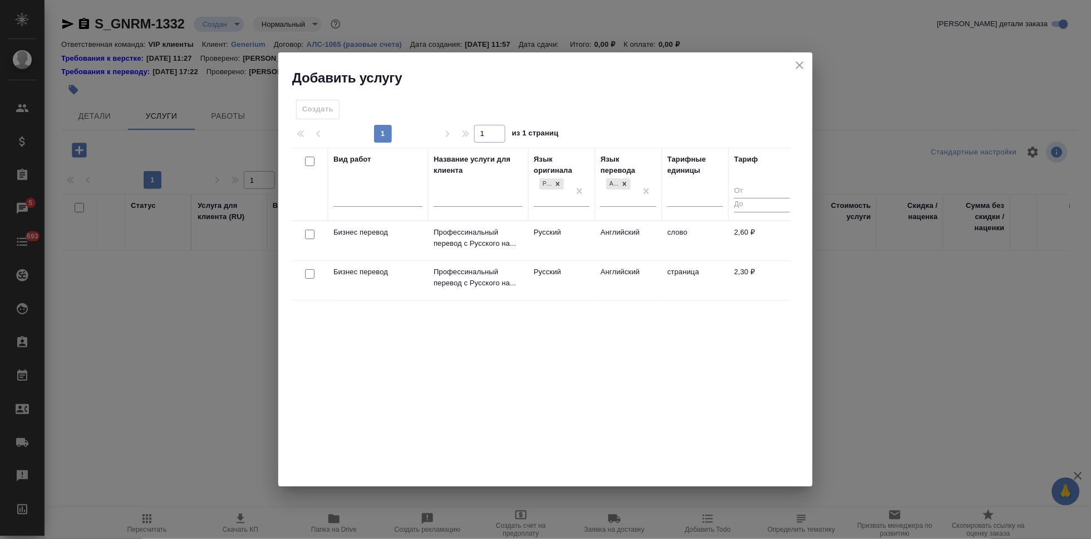
click at [623, 235] on td "Английский" at bounding box center [628, 240] width 67 height 39
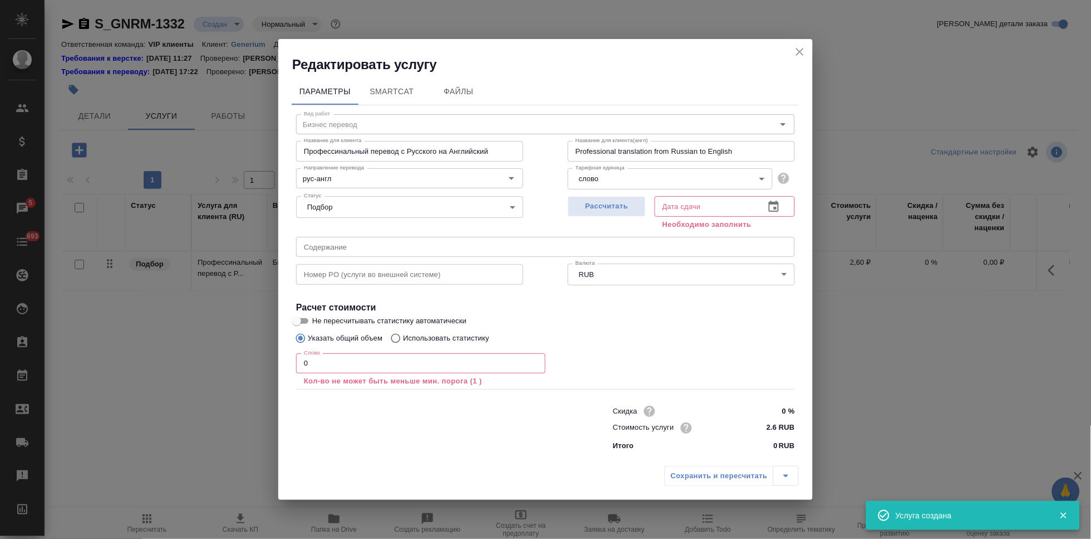
click at [448, 241] on input "text" at bounding box center [545, 247] width 499 height 20
paste input "Тигераза (Иордания) - сертификат"
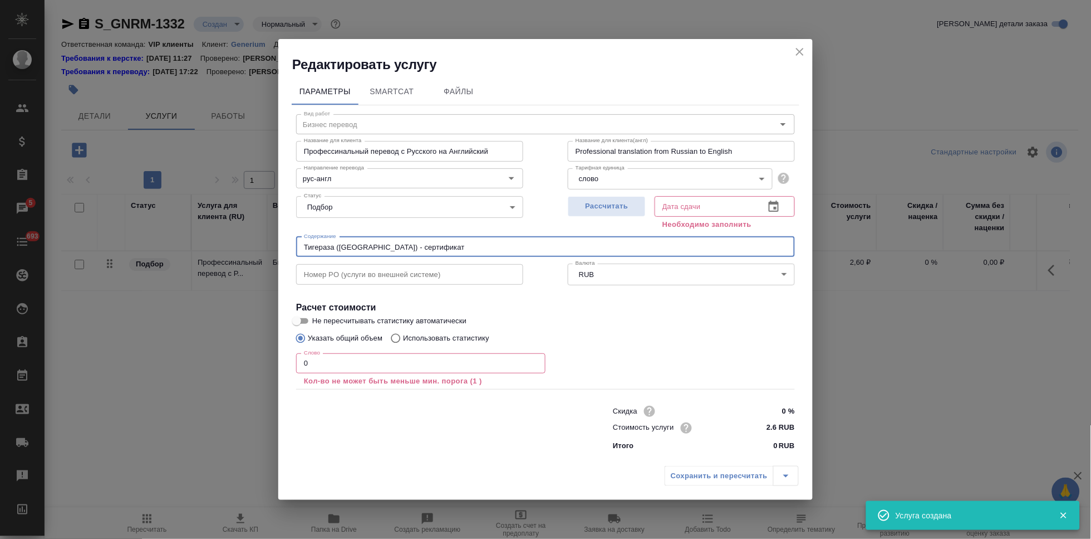
type input "Тигераза (Иордания) - сертификат"
click at [359, 364] on input "0" at bounding box center [420, 363] width 249 height 20
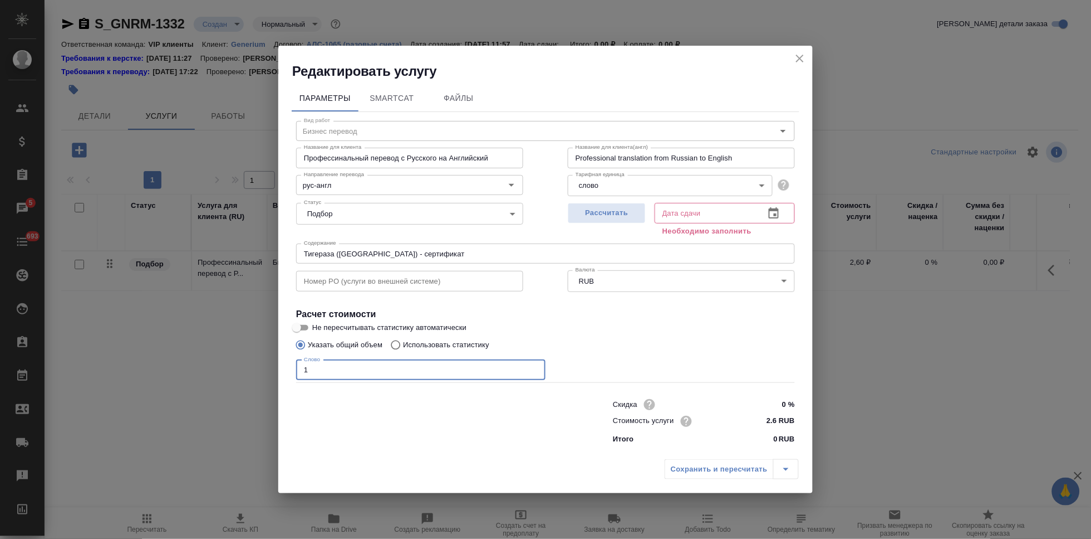
type input "1"
click at [772, 211] on icon "button" at bounding box center [773, 213] width 13 height 13
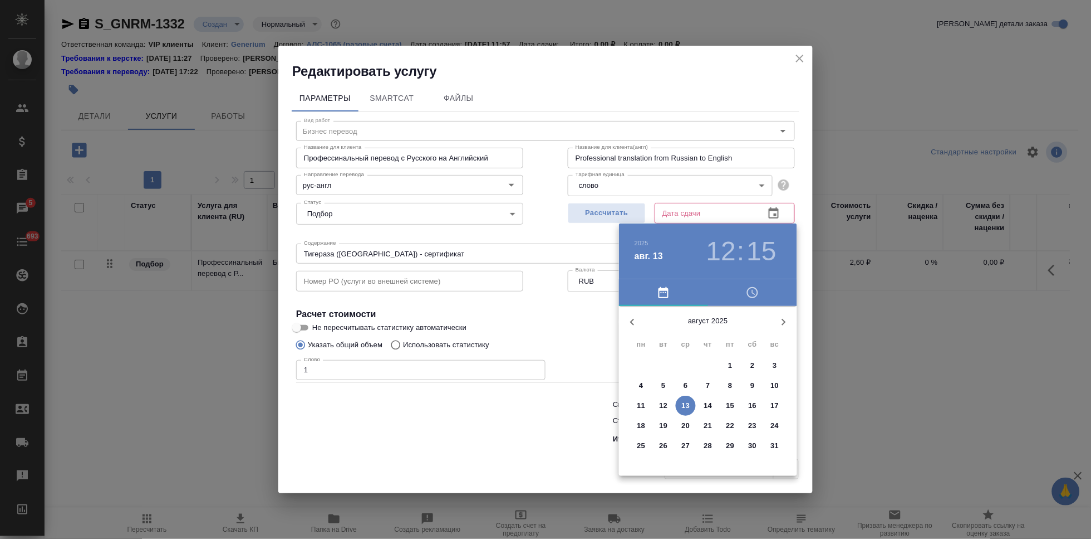
drag, startPoint x: 708, startPoint y: 409, endPoint x: 688, endPoint y: 405, distance: 20.4
click at [688, 405] on p "13" at bounding box center [686, 405] width 8 height 11
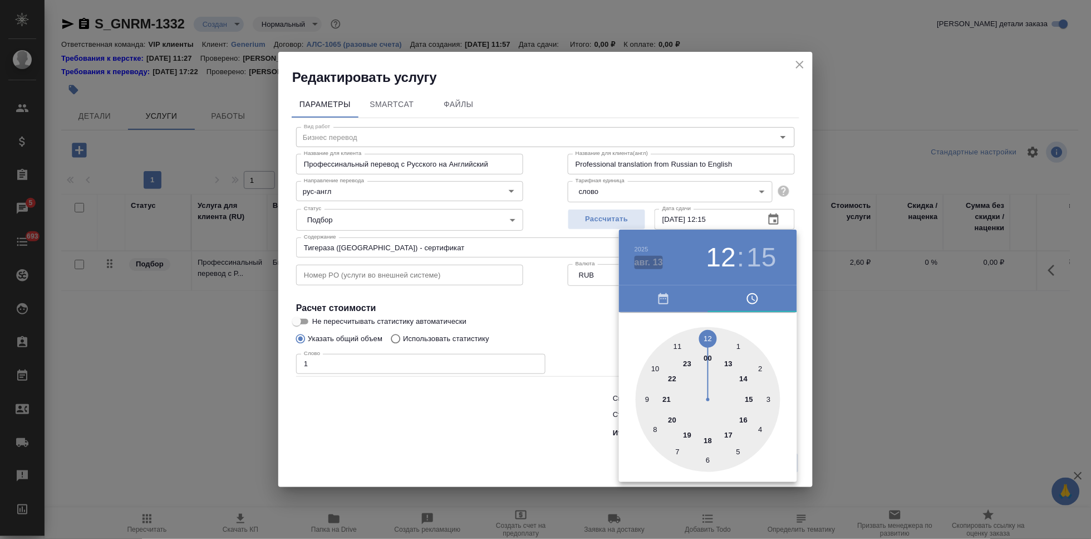
click at [652, 262] on h4 "авг. 13" at bounding box center [649, 262] width 28 height 13
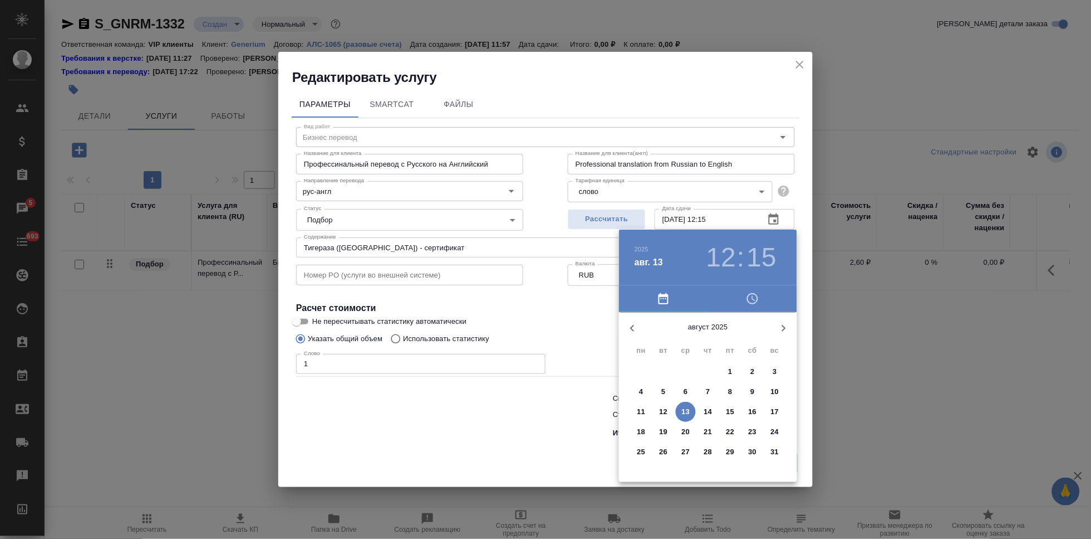
click at [711, 408] on p "14" at bounding box center [708, 411] width 8 height 11
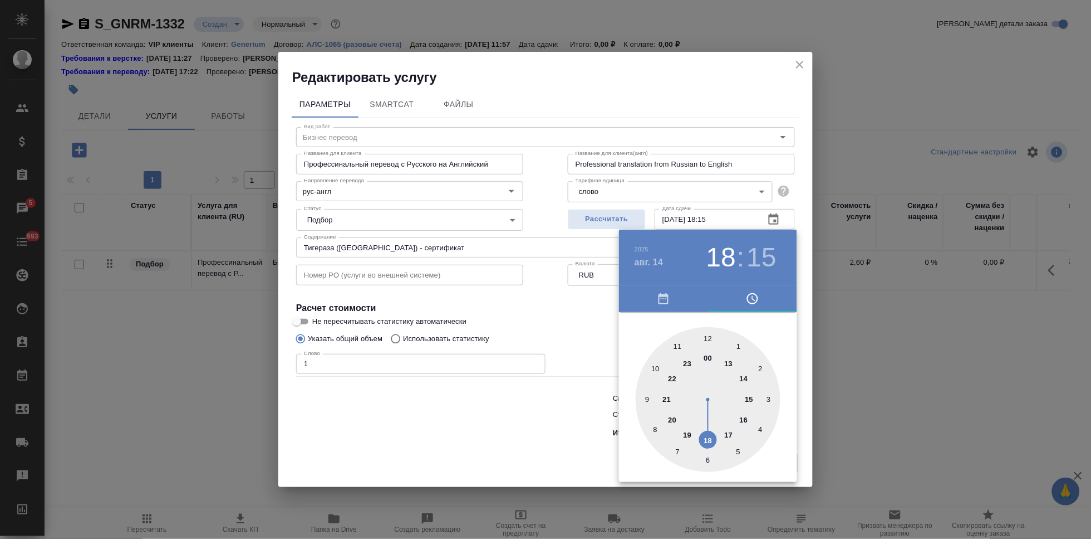
drag, startPoint x: 709, startPoint y: 349, endPoint x: 713, endPoint y: 430, distance: 82.0
click at [713, 430] on div at bounding box center [708, 399] width 145 height 145
type input "14.08.2025 18:00"
drag, startPoint x: 716, startPoint y: 361, endPoint x: 707, endPoint y: 331, distance: 32.1
click at [707, 331] on div at bounding box center [708, 399] width 145 height 145
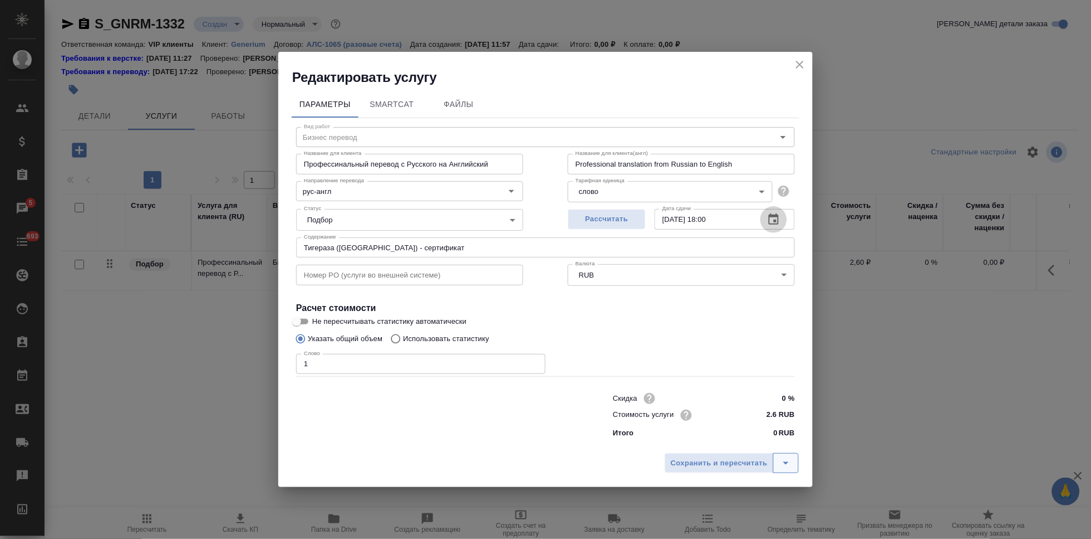
click at [788, 462] on icon "split button" at bounding box center [787, 463] width 6 height 3
click at [721, 438] on li "Сохранить" at bounding box center [734, 439] width 134 height 18
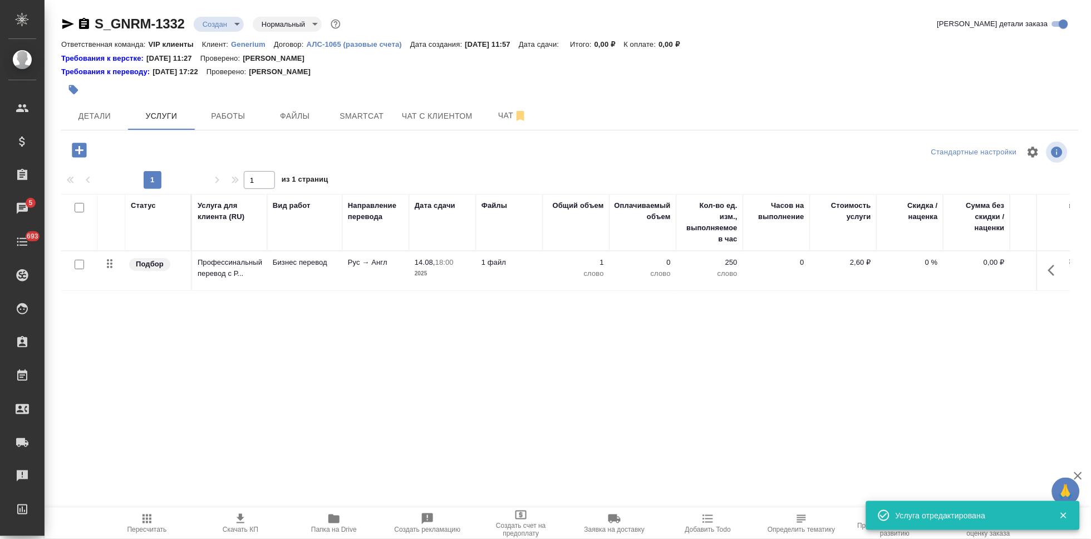
click at [77, 266] on input "checkbox" at bounding box center [79, 264] width 9 height 9
checkbox input "true"
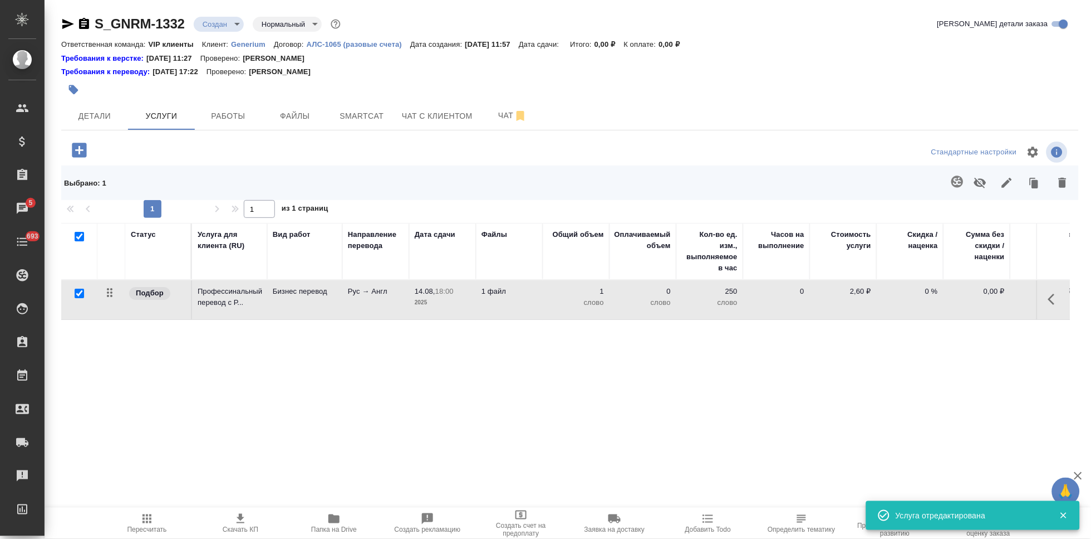
click at [953, 176] on icon "button" at bounding box center [957, 181] width 13 height 13
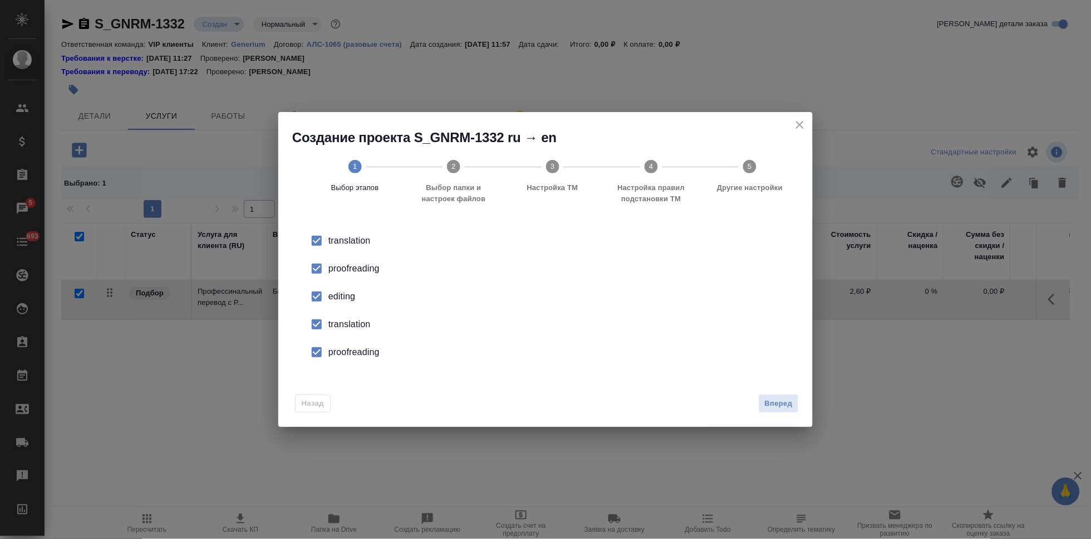
click at [320, 286] on input "checkbox" at bounding box center [316, 296] width 23 height 23
click at [325, 322] on input "checkbox" at bounding box center [316, 323] width 23 height 23
click at [324, 354] on input "checkbox" at bounding box center [316, 351] width 23 height 23
click at [772, 405] on span "Вперед" at bounding box center [779, 403] width 28 height 13
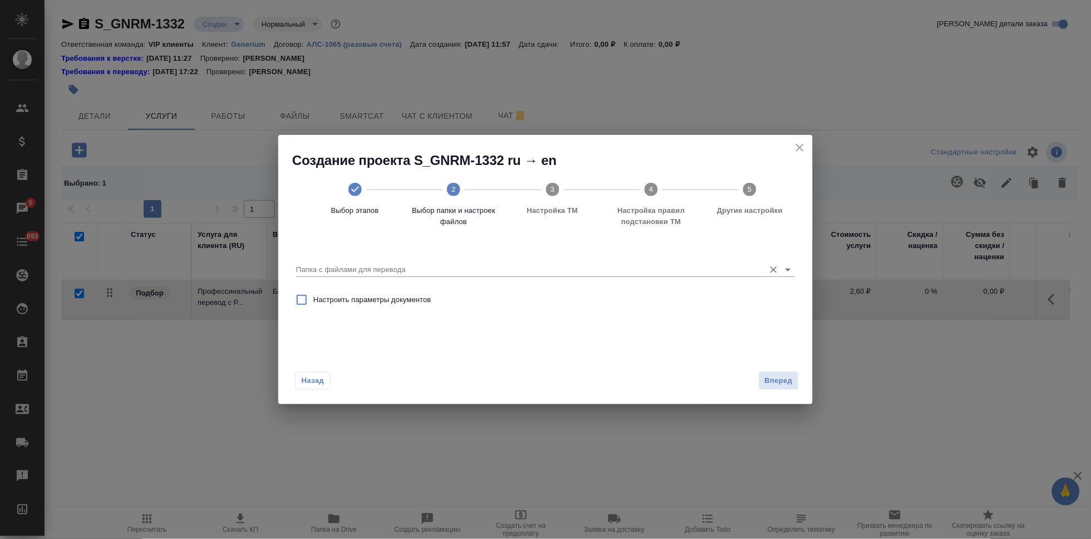
click at [694, 265] on input "Папка с файлами для перевода" at bounding box center [527, 269] width 463 height 13
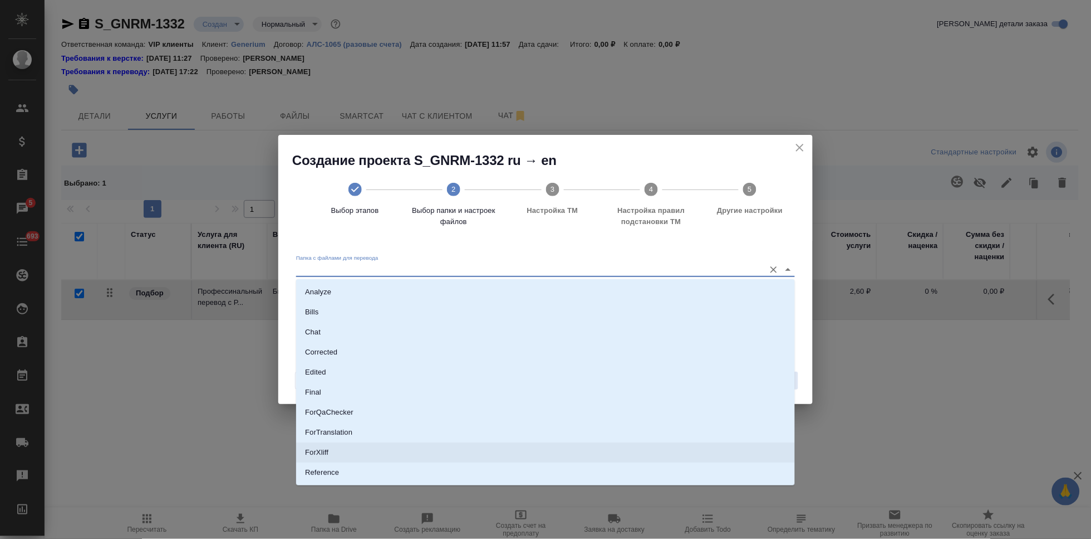
scroll to position [57, 0]
click at [330, 439] on li "Source" at bounding box center [545, 435] width 499 height 20
type input "Source"
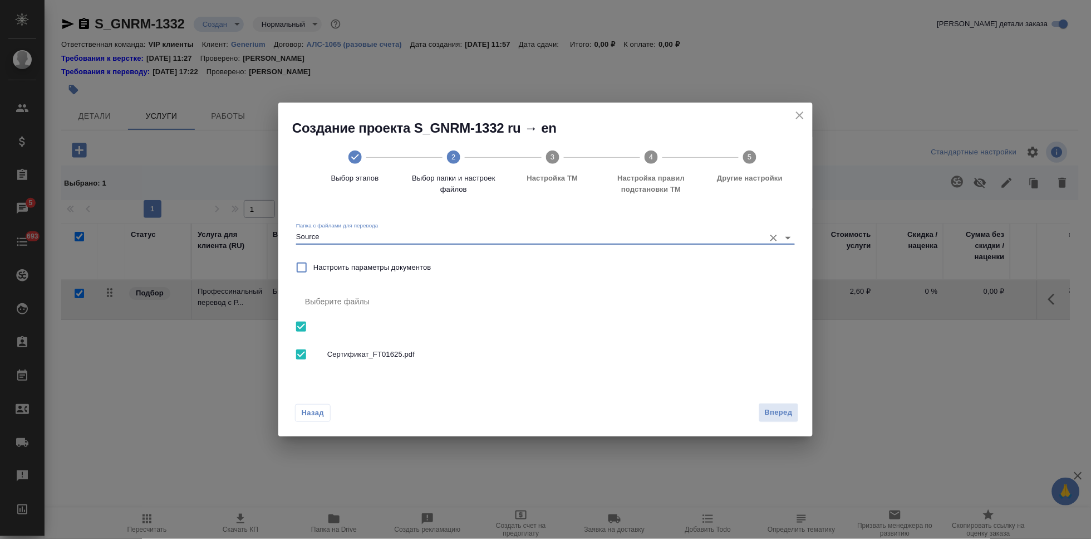
click at [786, 412] on span "Вперед" at bounding box center [779, 412] width 28 height 13
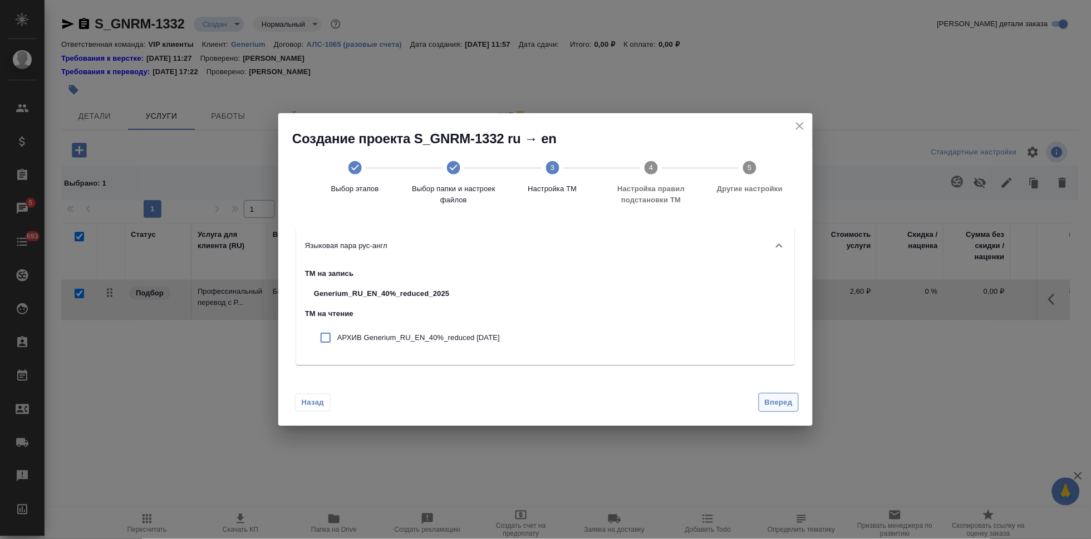
click at [779, 394] on button "Вперед" at bounding box center [779, 402] width 40 height 19
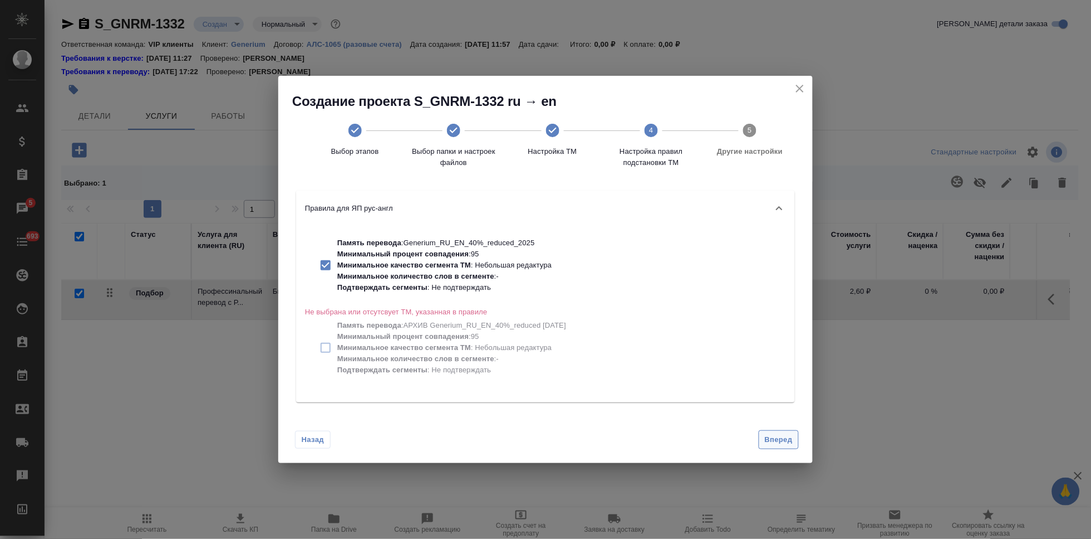
click at [783, 434] on span "Вперед" at bounding box center [779, 439] width 28 height 13
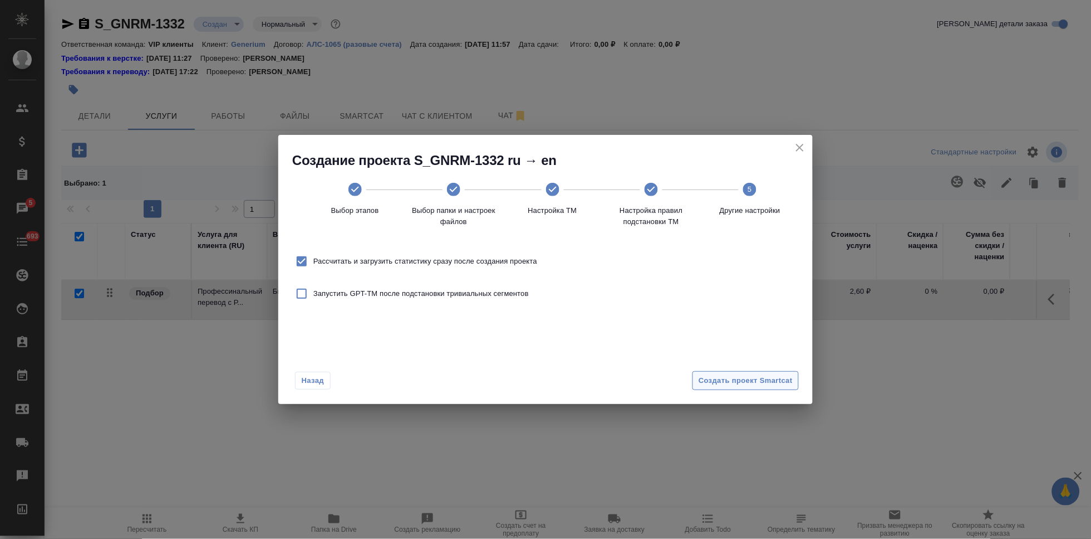
click at [760, 374] on span "Создать проект Smartcat" at bounding box center [746, 380] width 94 height 13
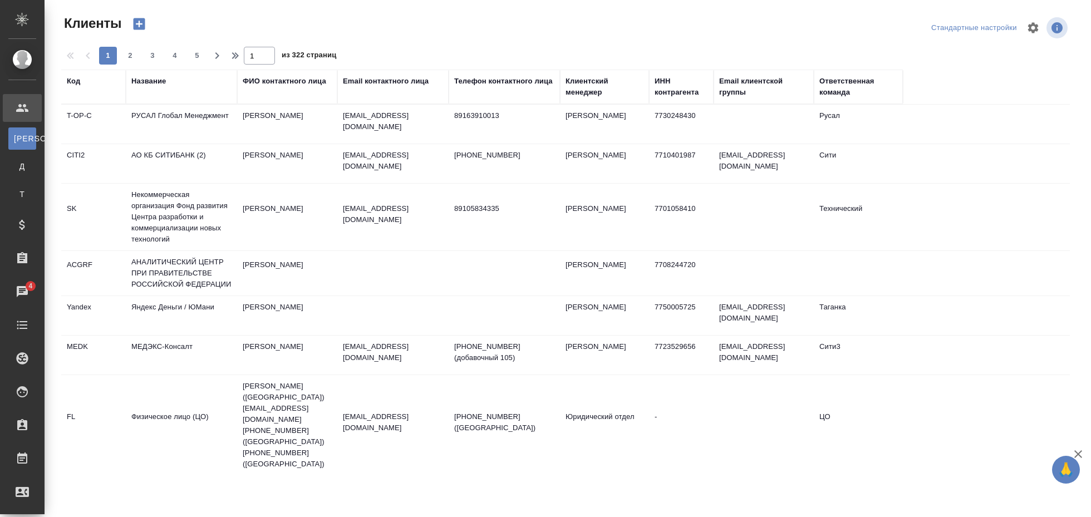
select select "RU"
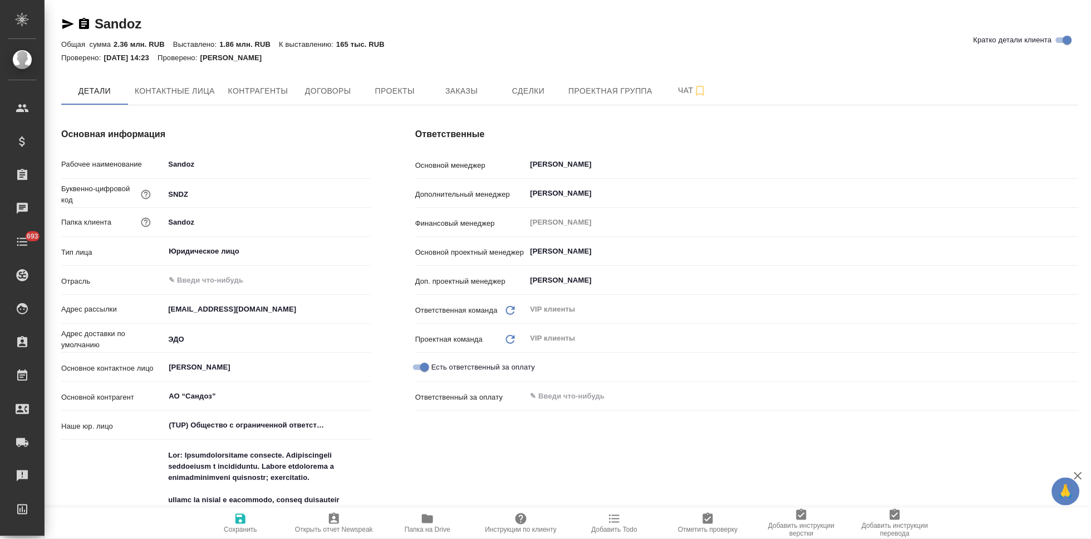
type input "(TUP) Общество с ограниченной ответственностью «Технологии управления переводом»"
type textarea "x"
click at [471, 91] on span "Заказы" at bounding box center [461, 91] width 53 height 14
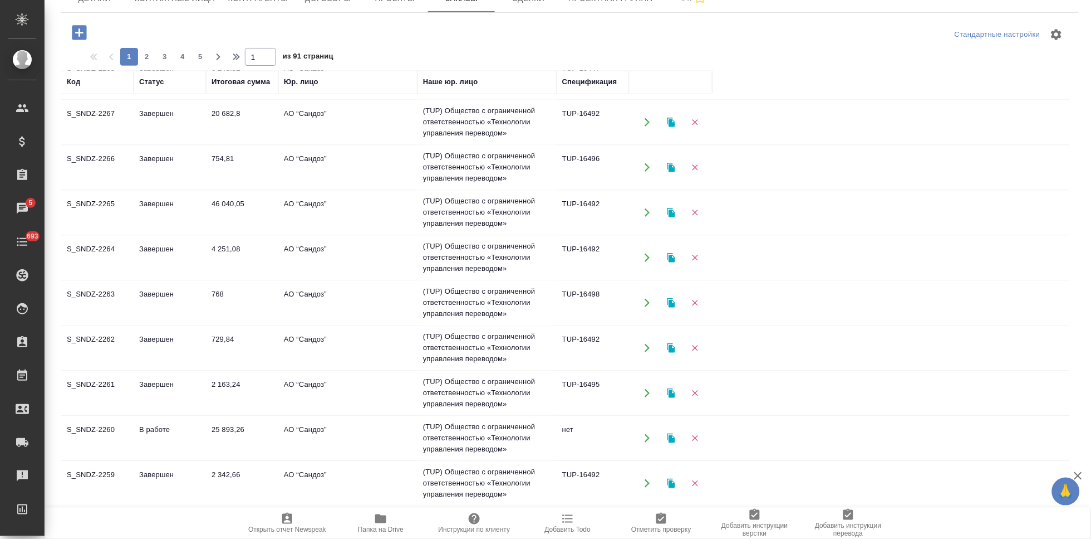
scroll to position [718, 0]
click at [149, 55] on span "2" at bounding box center [147, 56] width 18 height 11
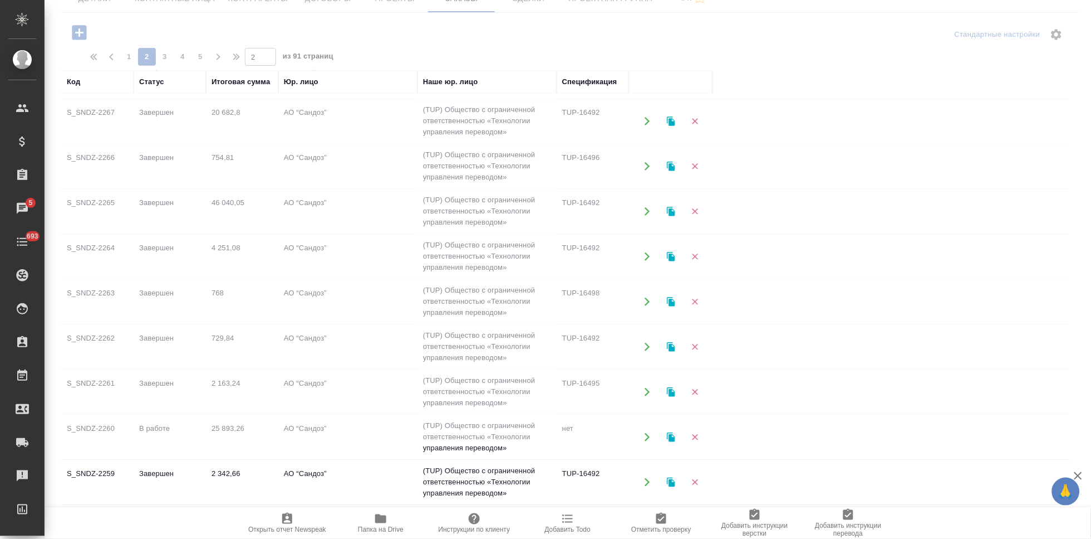
type input "2"
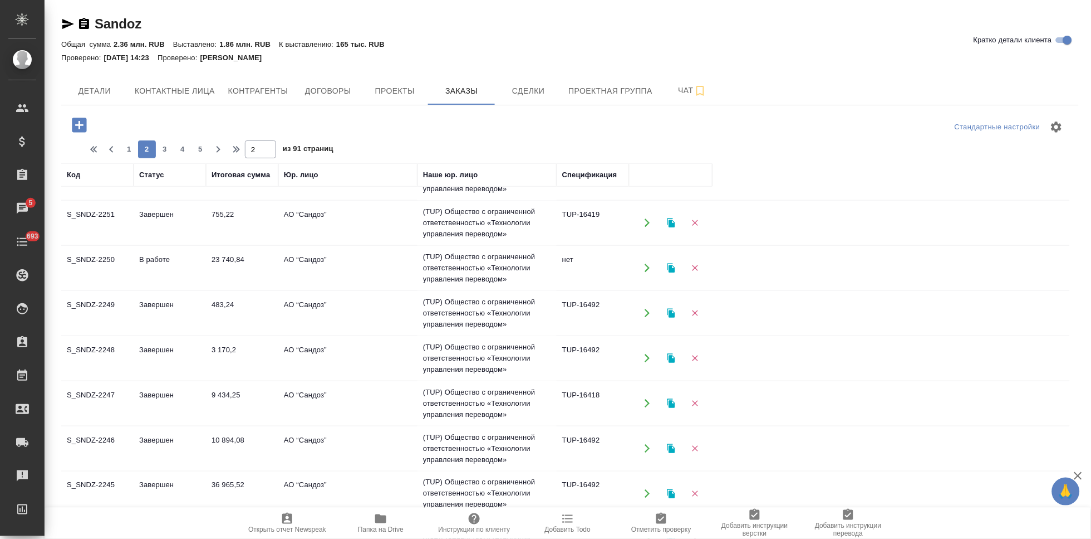
scroll to position [285, 0]
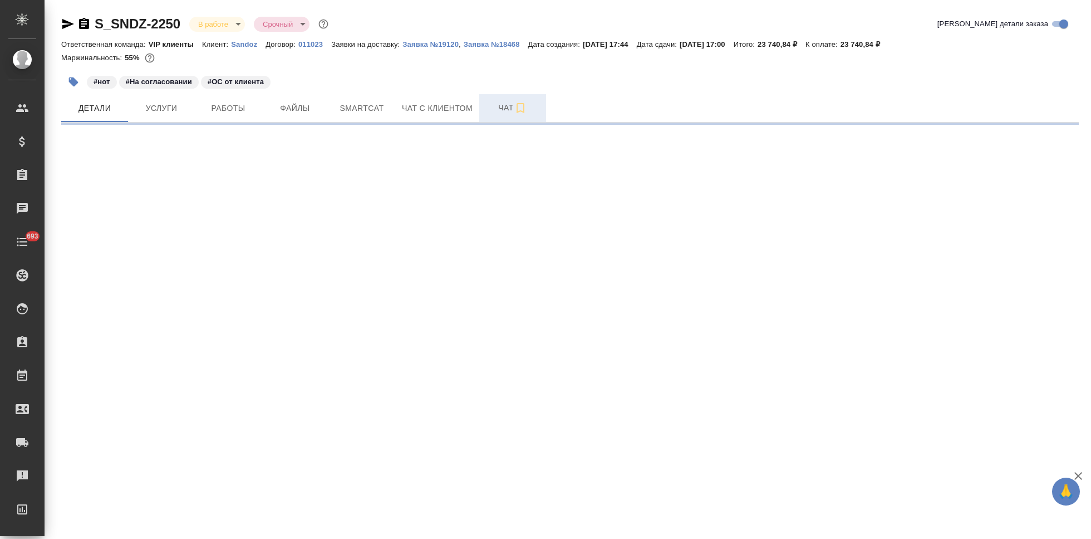
select select "RU"
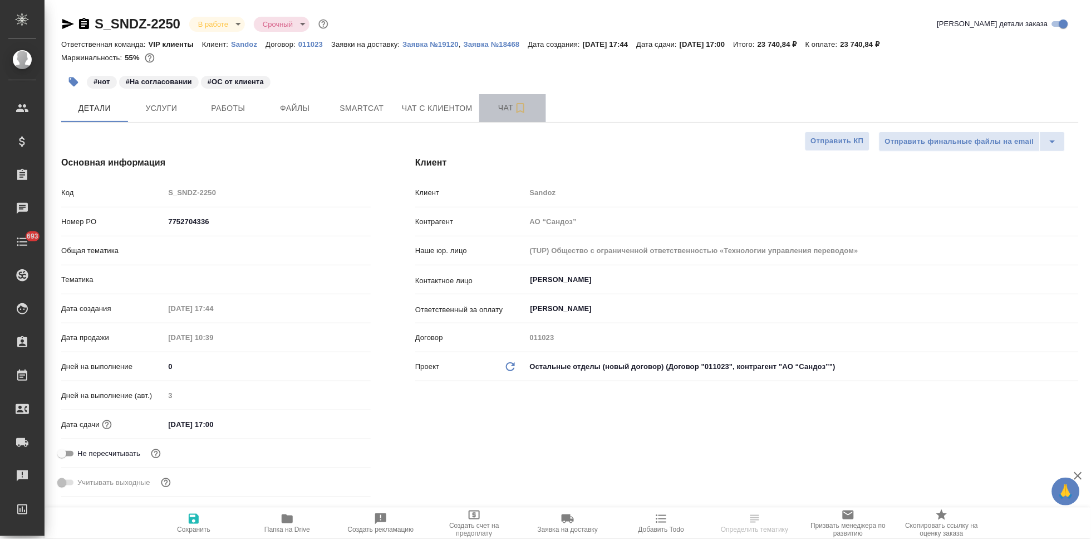
click at [502, 116] on button "Чат" at bounding box center [512, 108] width 67 height 28
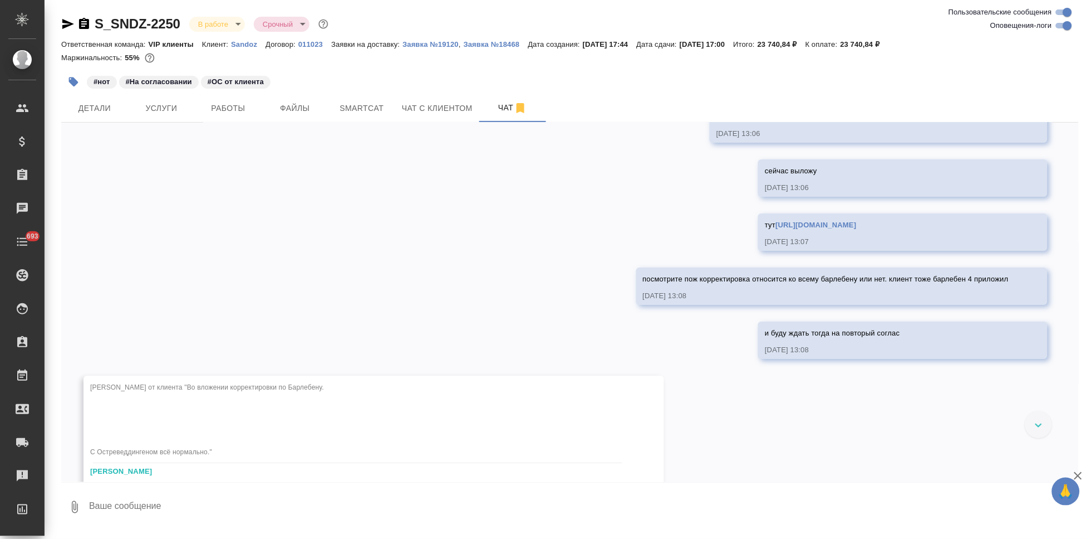
click at [267, 500] on textarea at bounding box center [583, 507] width 991 height 38
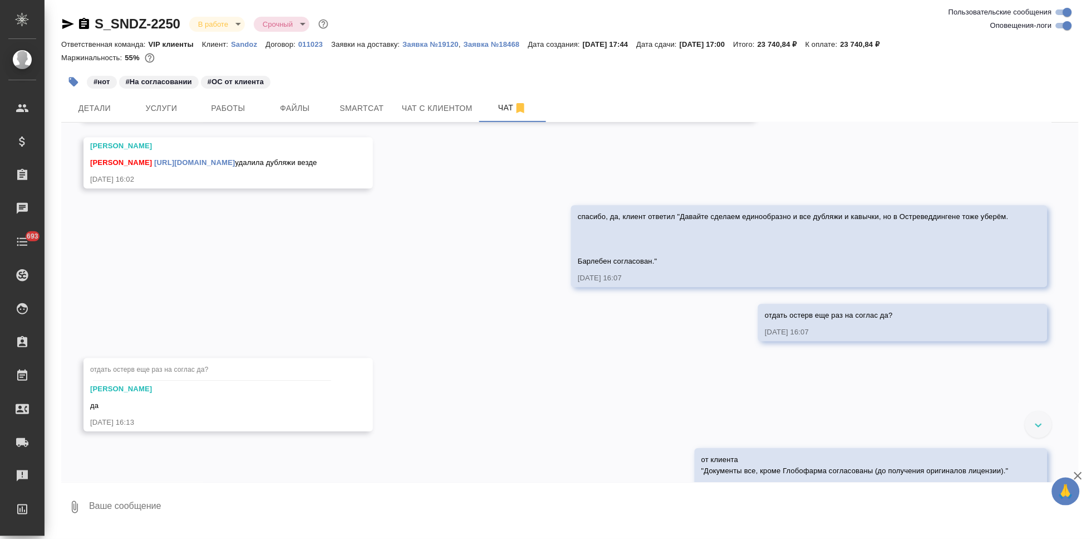
scroll to position [19026, 0]
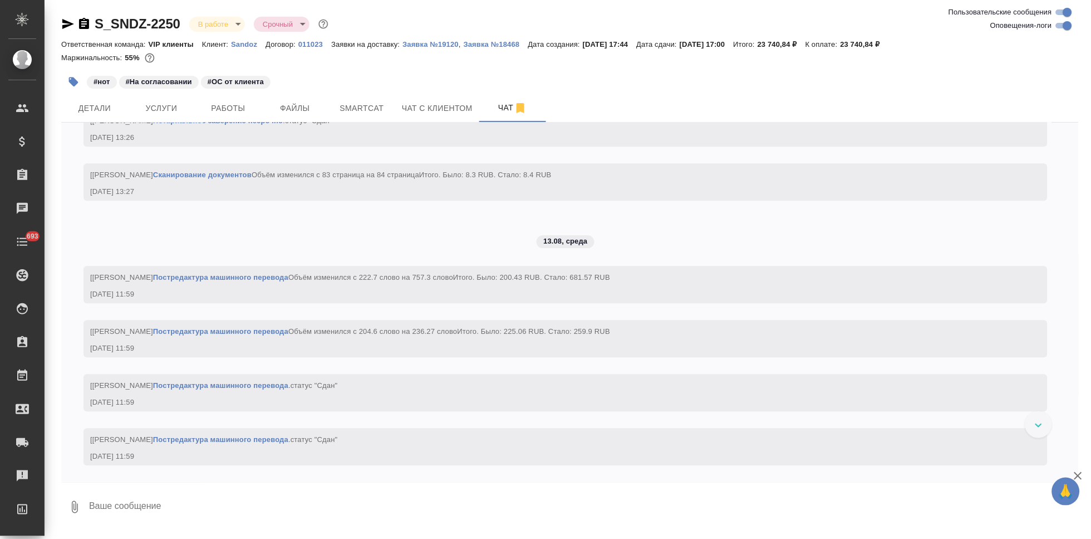
paste textarea "Заметили ошибку в переводе PoA для Барлебена. Во всех документах адрес переведё…"
drag, startPoint x: 480, startPoint y: 523, endPoint x: 380, endPoint y: 510, distance: 100.5
click at [380, 510] on textarea "Заметили ошибку в переводе PoA для Барлебена. Во всех документах адрес переведё…" at bounding box center [574, 507] width 973 height 38
click at [469, 523] on textarea "Заметили ошибку в переводе PoA для Барлебена. Во всех документах адрес переведё…" at bounding box center [574, 507] width 973 height 38
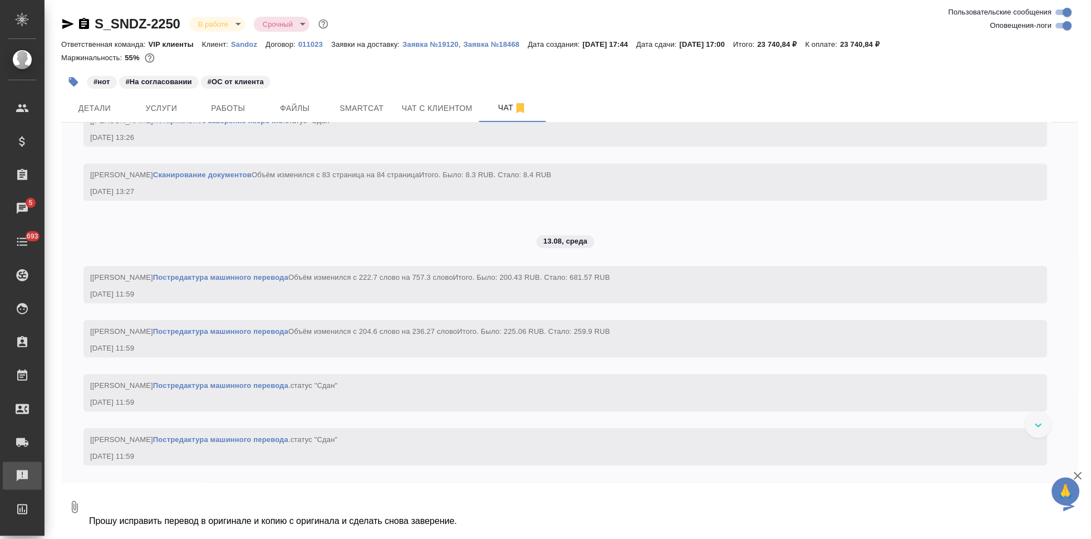
drag, startPoint x: 472, startPoint y: 520, endPoint x: 11, endPoint y: 488, distance: 462.2
click at [11, 488] on div ".cls-1 fill:#fff; AWATERA Kabargina Anna Клиенты Спецификации Заказы 5 Чаты 693…" at bounding box center [545, 269] width 1091 height 539
drag, startPoint x: 124, startPoint y: 515, endPoint x: 57, endPoint y: 474, distance: 77.9
click at [57, 474] on div "S_SNDZ-2250 В работе inProgress Срочный urgent Ответственная команда: VIP клиен…" at bounding box center [570, 266] width 1030 height 532
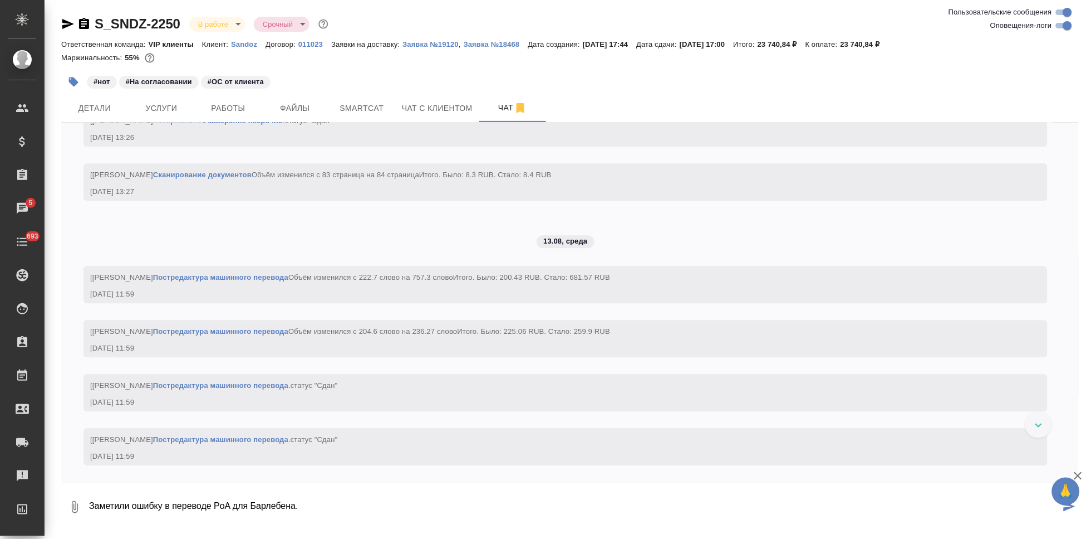
scroll to position [0, 0]
type textarea "З"
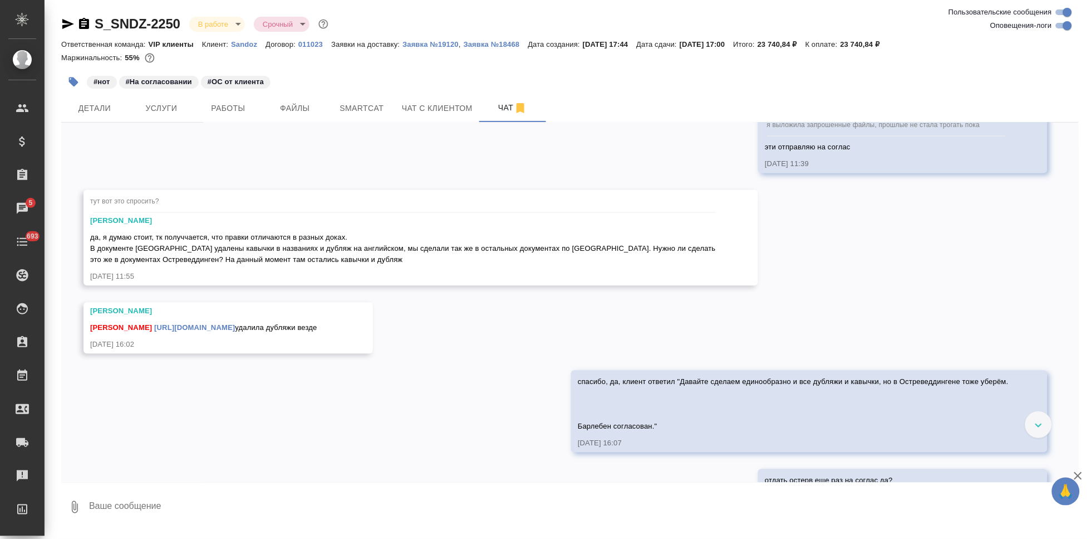
scroll to position [17490, 0]
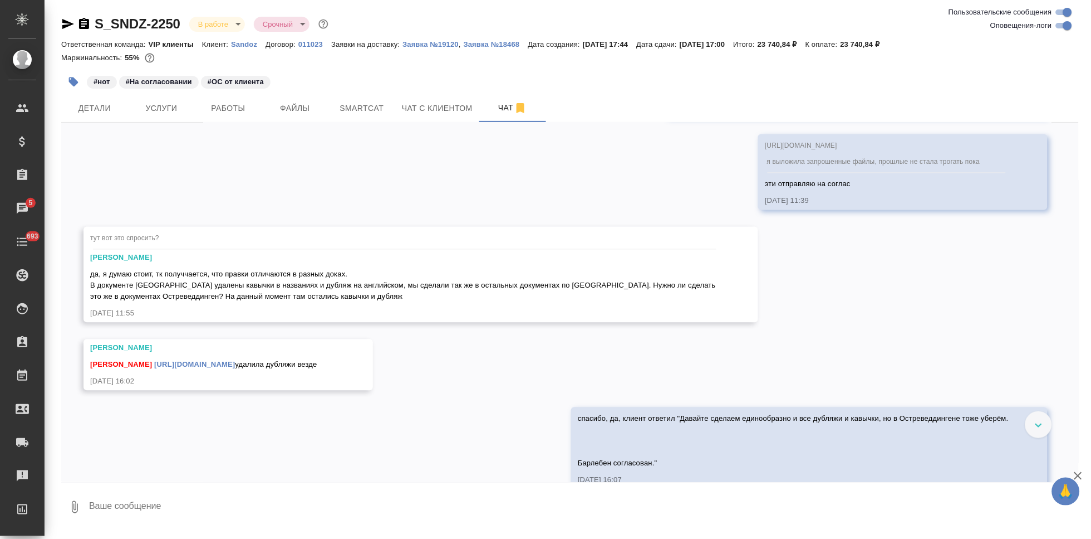
click at [233, 508] on textarea at bounding box center [583, 507] width 991 height 38
paste textarea
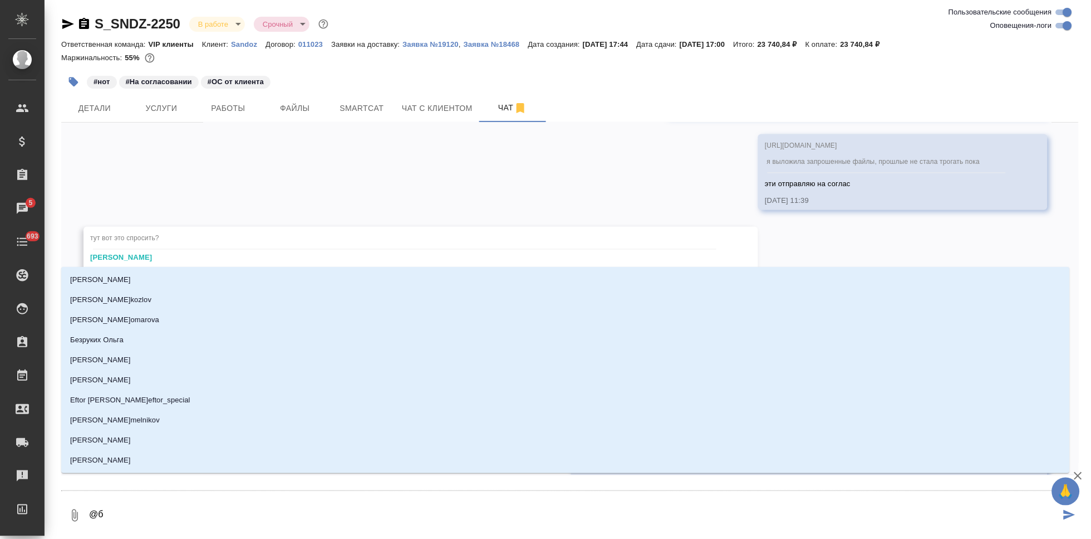
type textarea "@бо"
type input "бо"
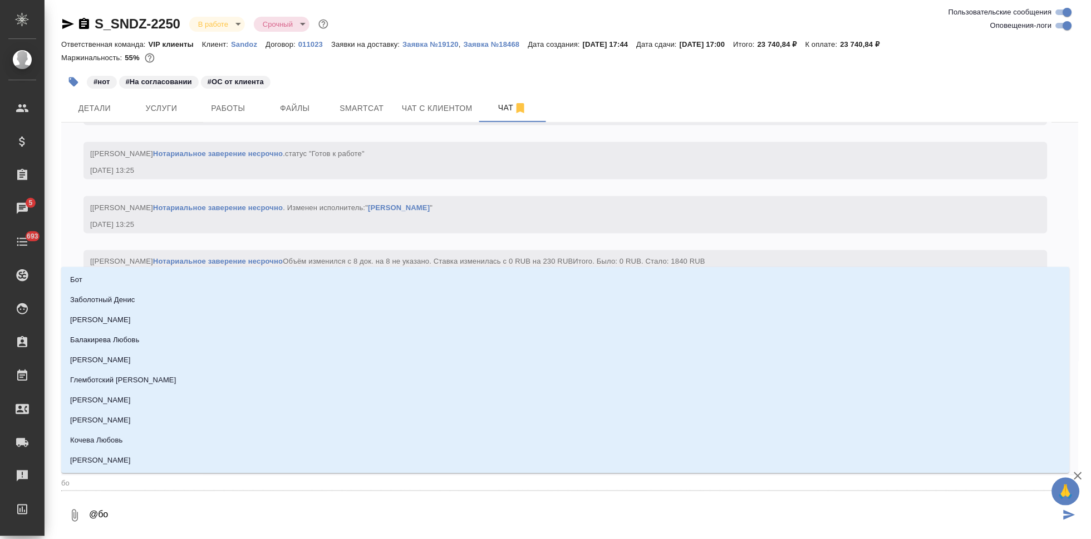
type textarea "@боз"
type input "боз"
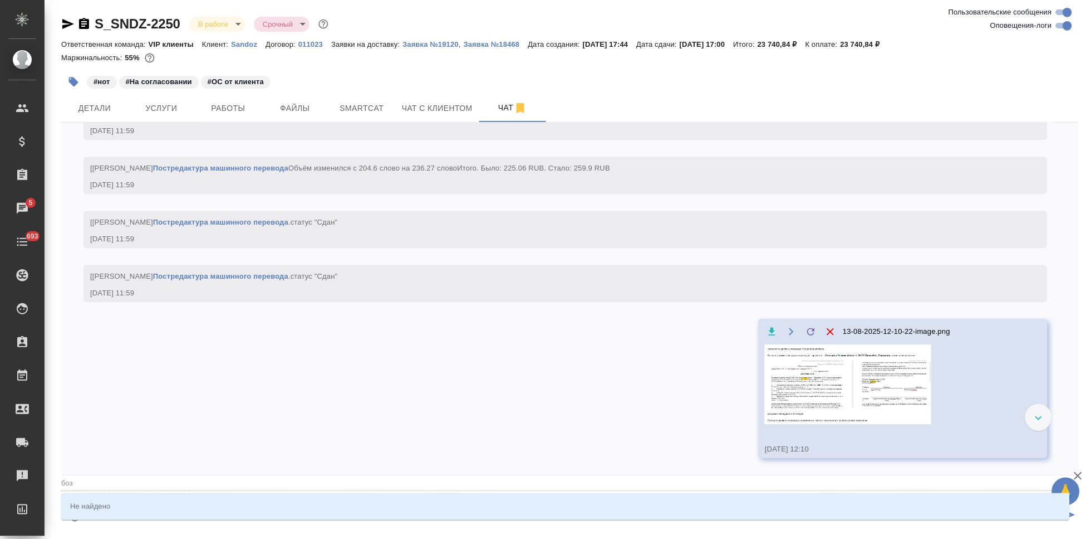
type textarea "@бо"
type input "бо"
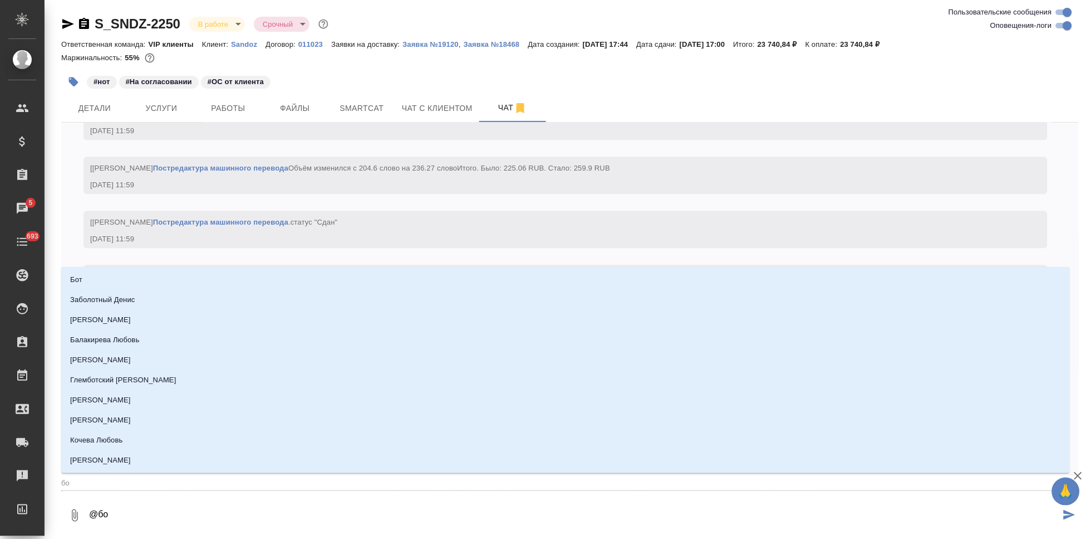
scroll to position [19631, 0]
type textarea "@бор"
type input "бор"
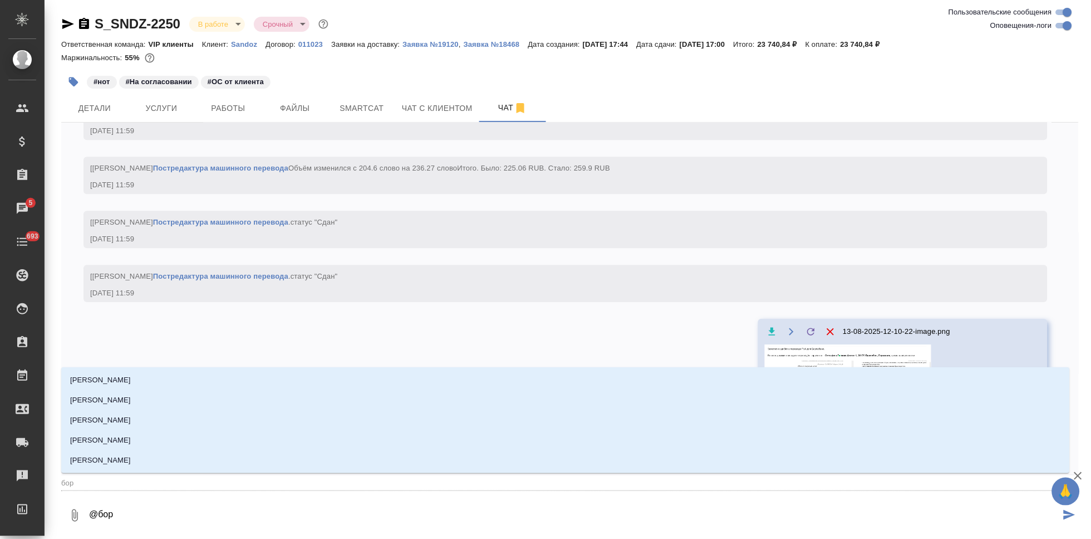
type textarea "@борз"
type input "борз"
type textarea "@борзо"
type input "борзо"
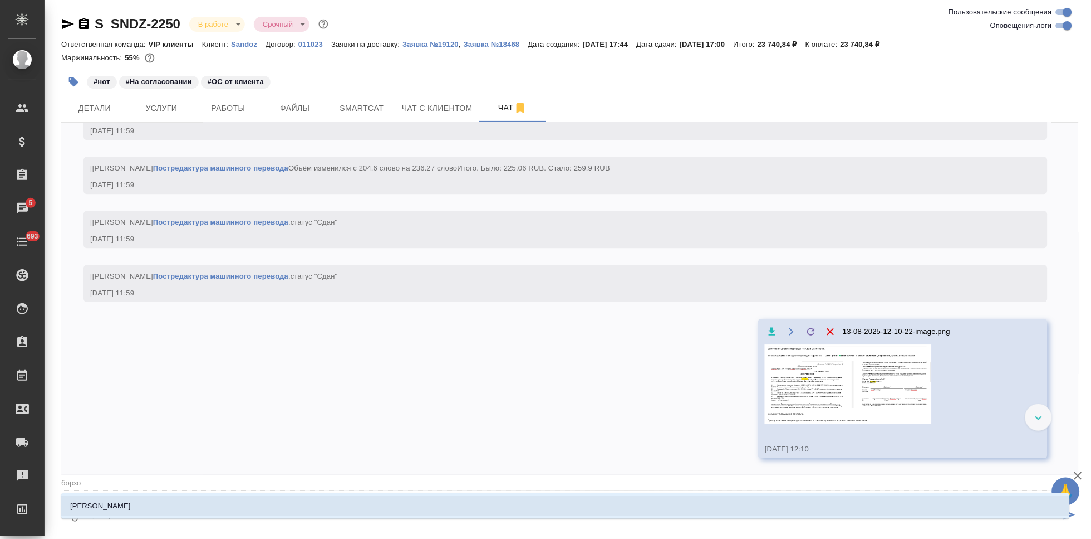
click at [189, 505] on li "Борзова Анастасия" at bounding box center [565, 506] width 1009 height 20
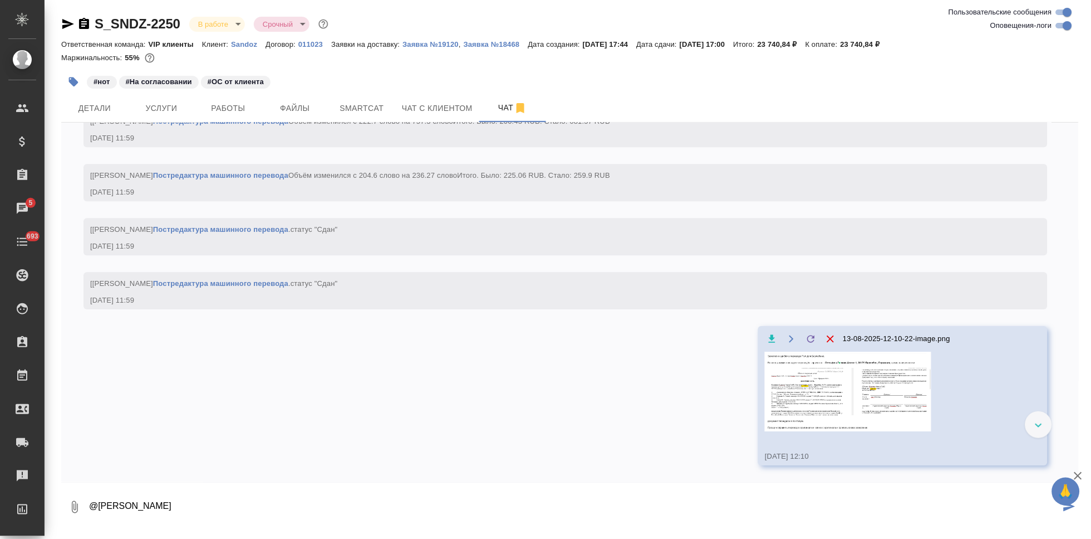
type textarea "@Борзова Анастасия"
type textarea """
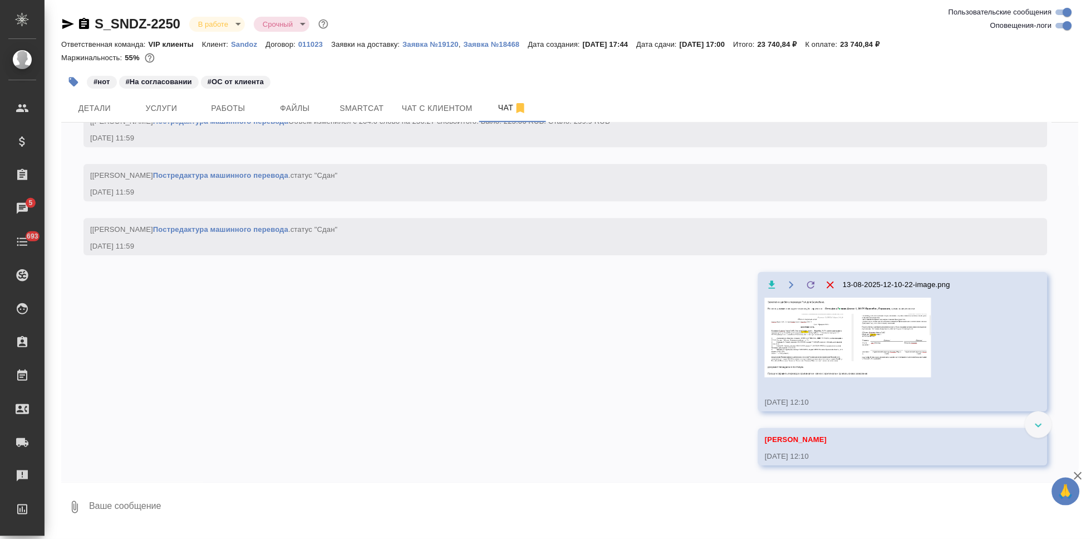
scroll to position [19756, 0]
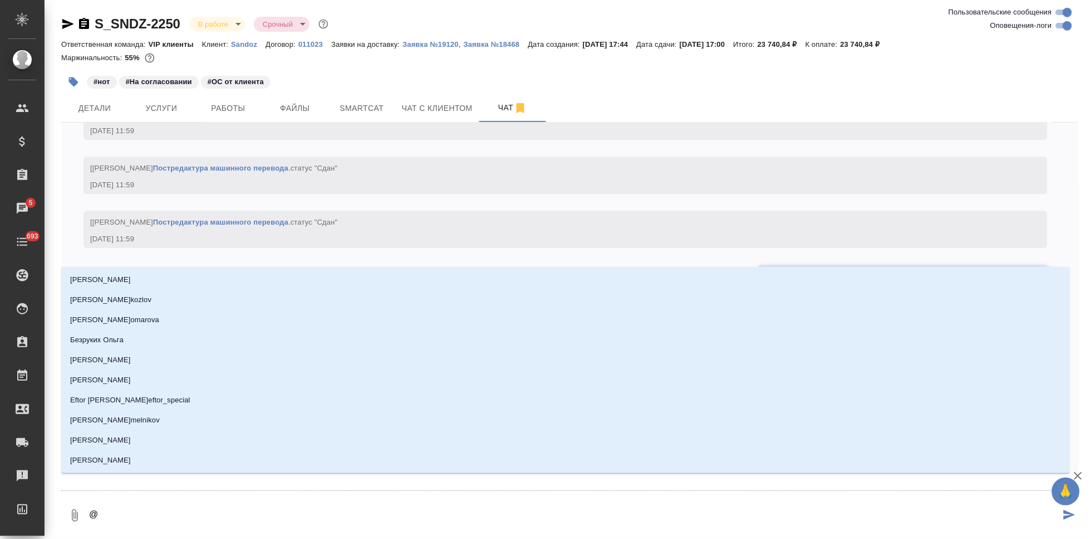
type textarea "@г"
type input "г"
type textarea "@го"
type input "го"
type textarea "@гор"
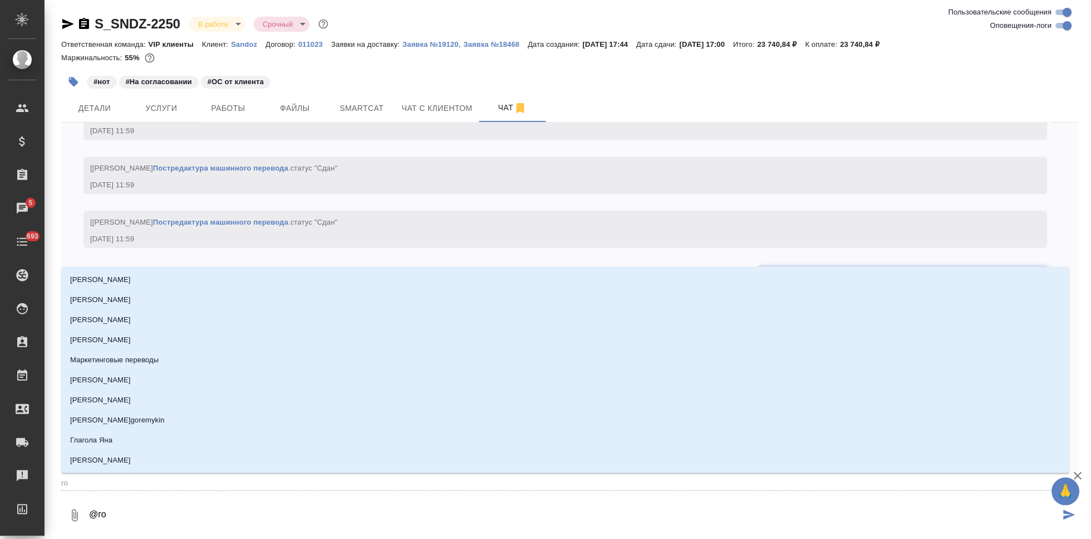
type input "гор"
type textarea "@горш"
type input "горш"
type textarea "@горшк"
type input "горшк"
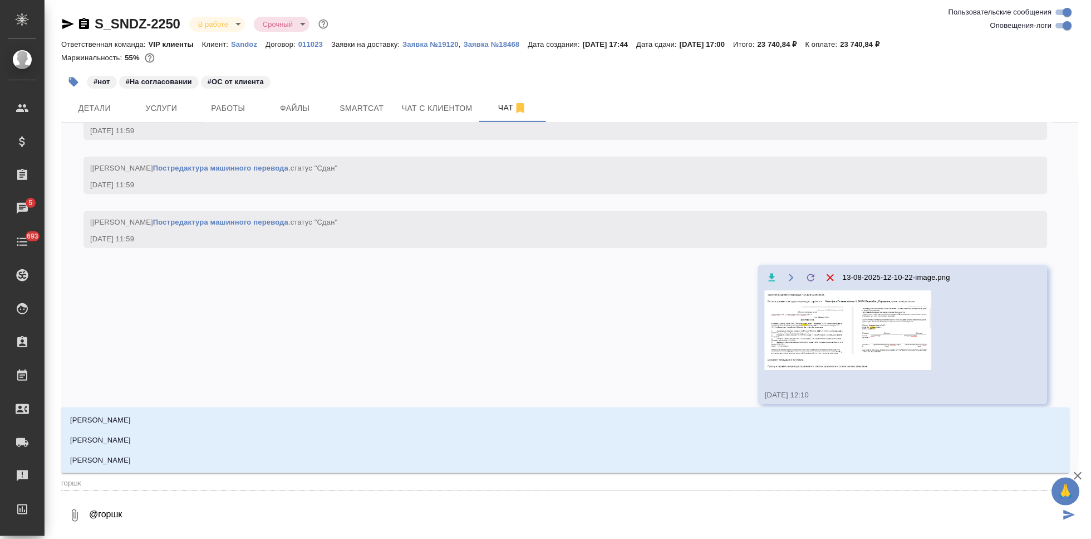
type textarea "@горшко"
type input "горшко"
type textarea "@горшков"
type input "горшков"
type textarea "@горшкова"
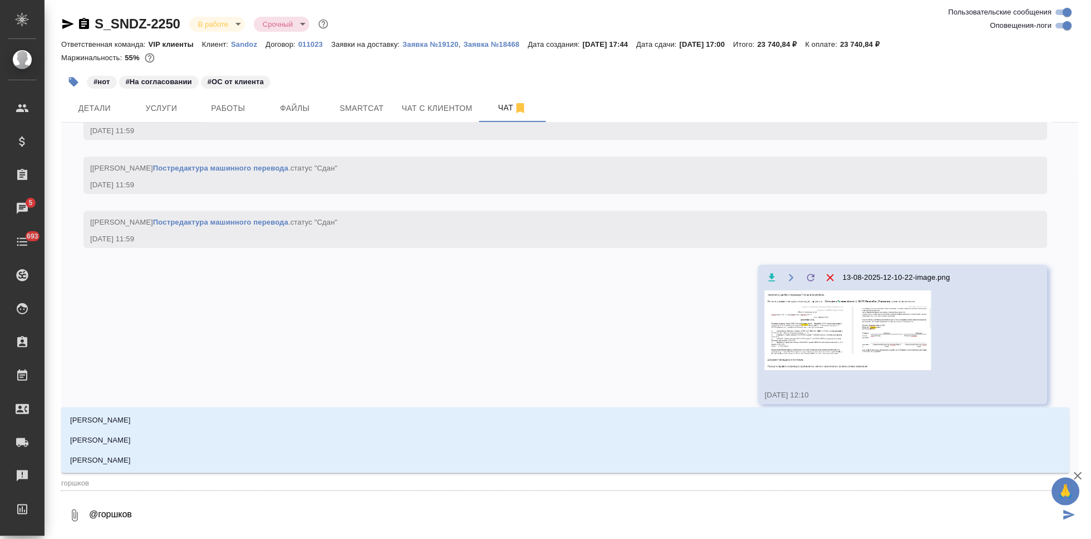
type input "горшкова"
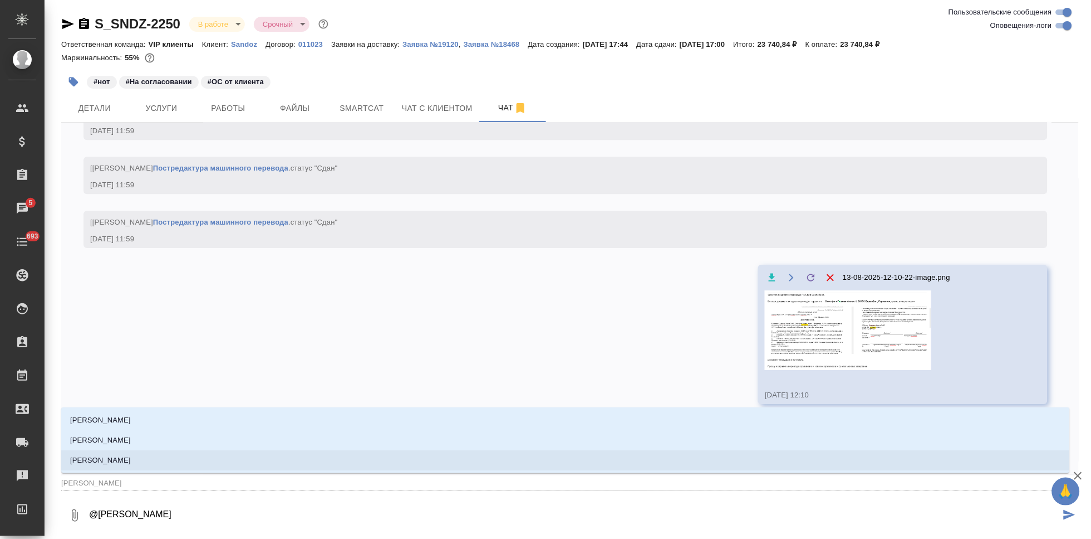
click at [129, 455] on p "Горшкова Валентина" at bounding box center [100, 459] width 61 height 11
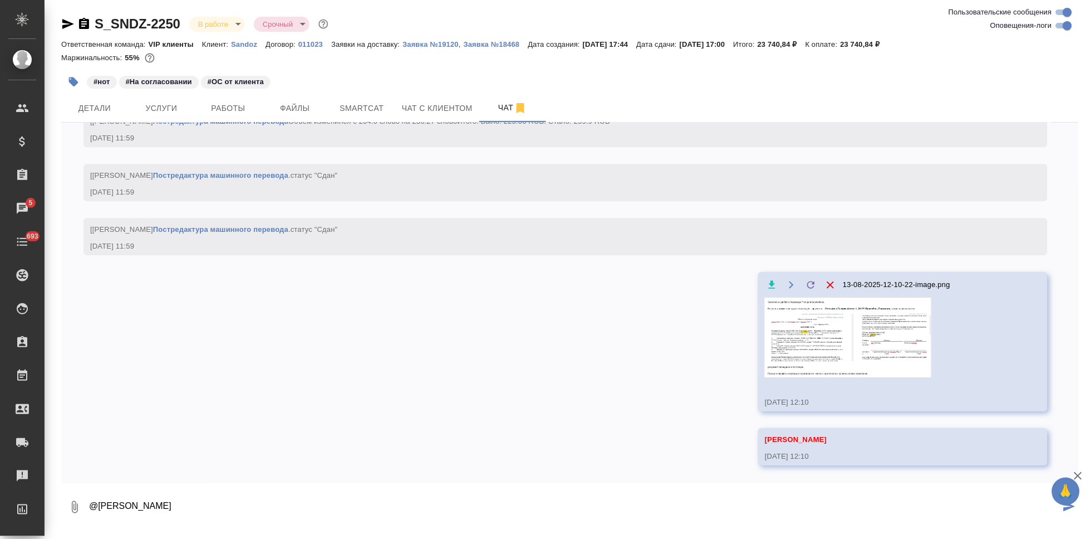
type textarea "@Горшкова Валентина"
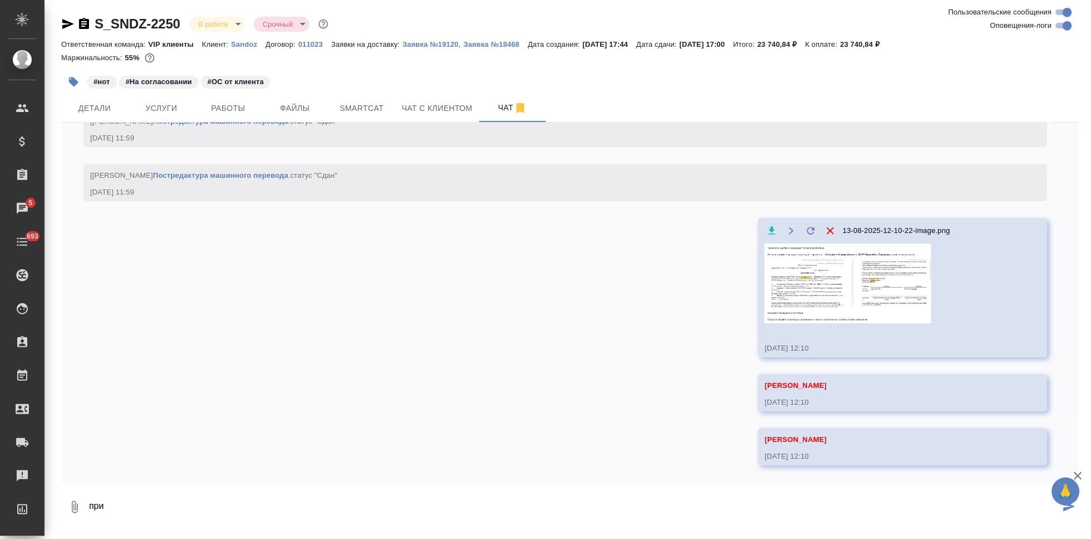
scroll to position [19810, 0]
type textarea "пришлите пож на пересоглас. заверка за наш счет тут ? с нашей стороны ошибка?"
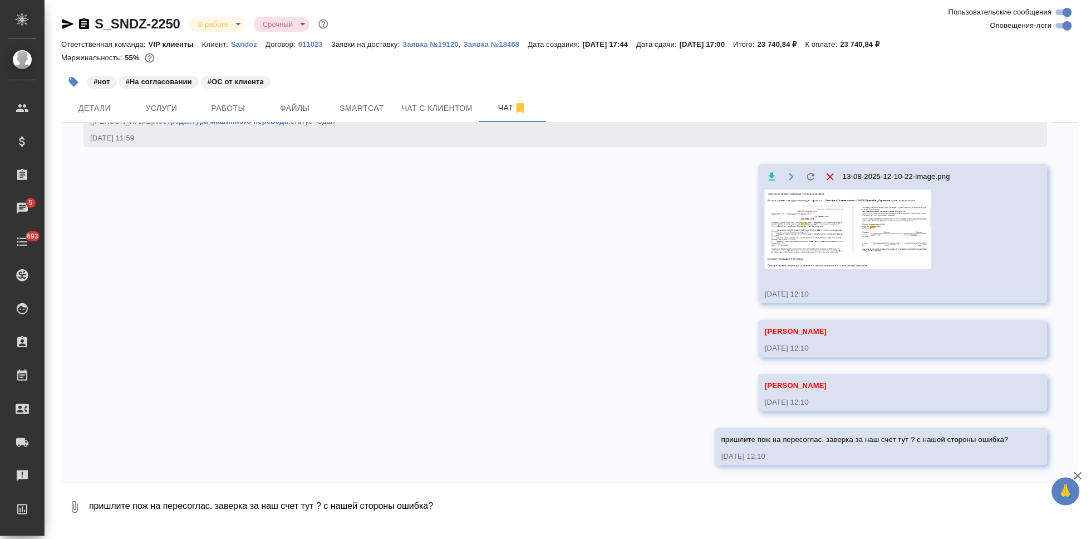
scroll to position [19864, 0]
click at [293, 510] on textarea "пришлите пож на пересоглас. заверка за наш счет тут ? с нашей стороны ошибка?" at bounding box center [583, 507] width 991 height 38
type textarea "файлы сейчас выложу которые в письме"
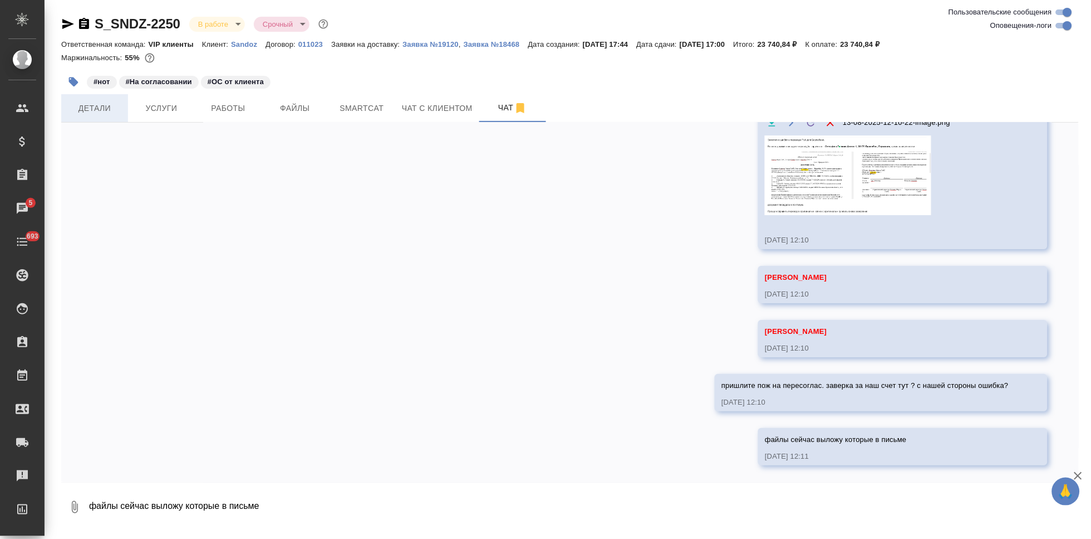
click at [107, 111] on span "Детали" at bounding box center [94, 108] width 53 height 14
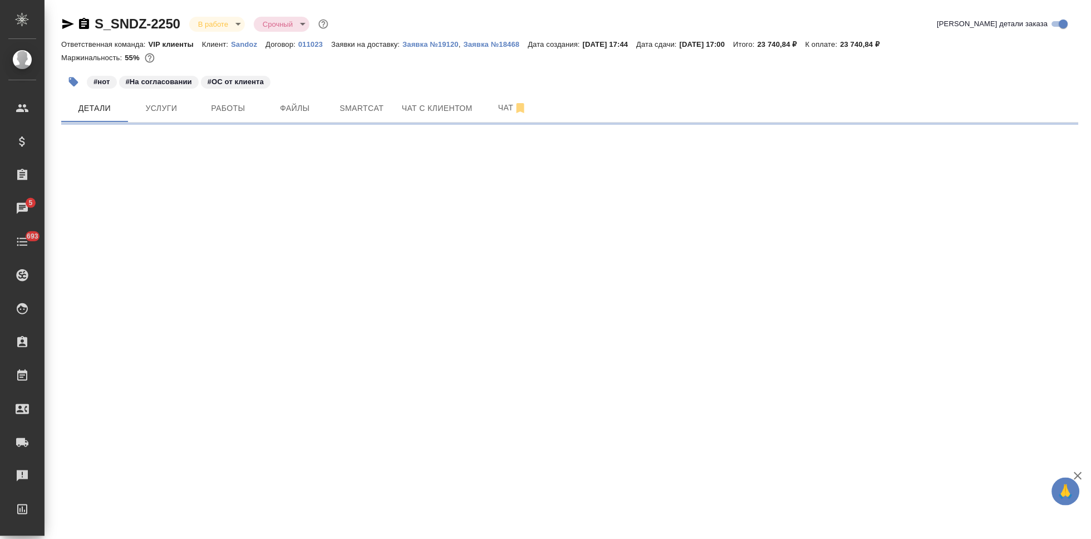
select select "RU"
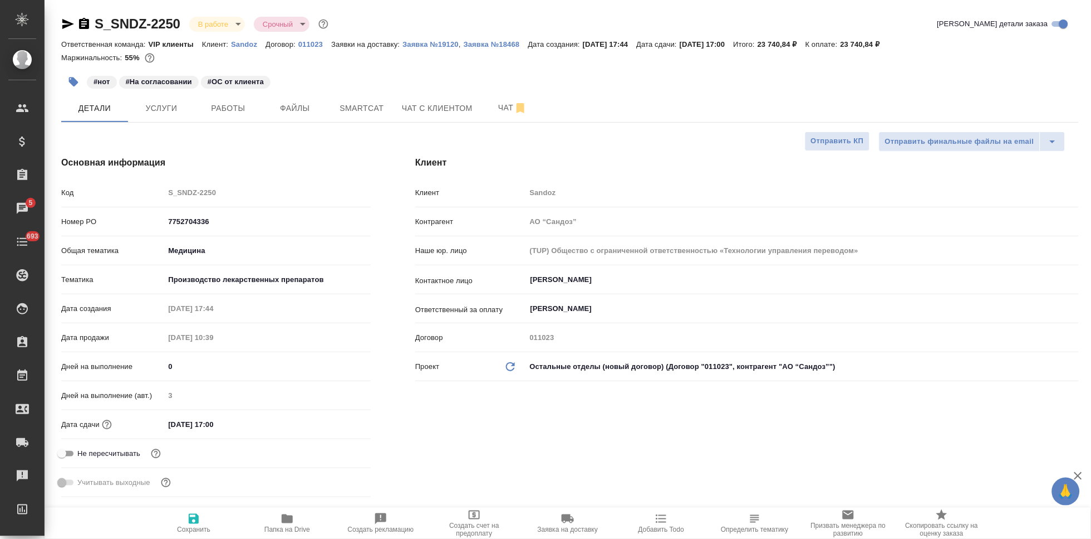
type textarea "x"
click at [292, 525] on span "Папка на Drive" at bounding box center [288, 529] width 46 height 8
type textarea "x"
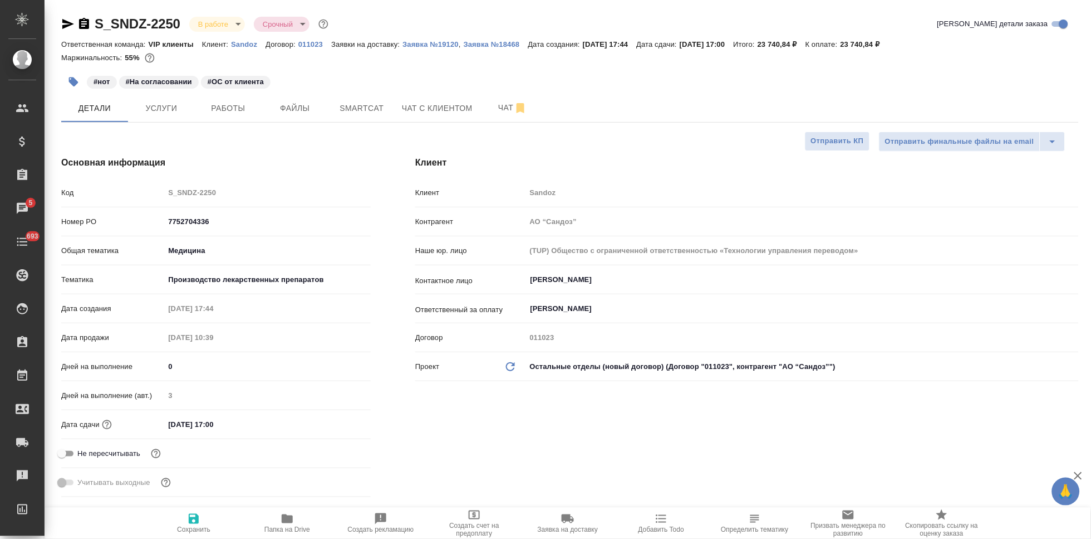
type textarea "x"
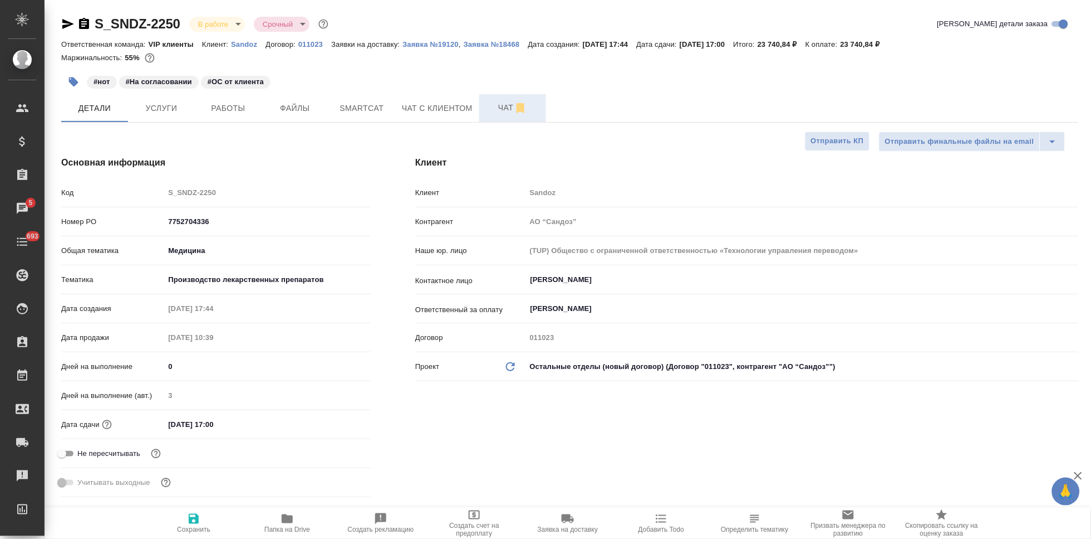
click at [492, 114] on span "Чат" at bounding box center [512, 108] width 53 height 14
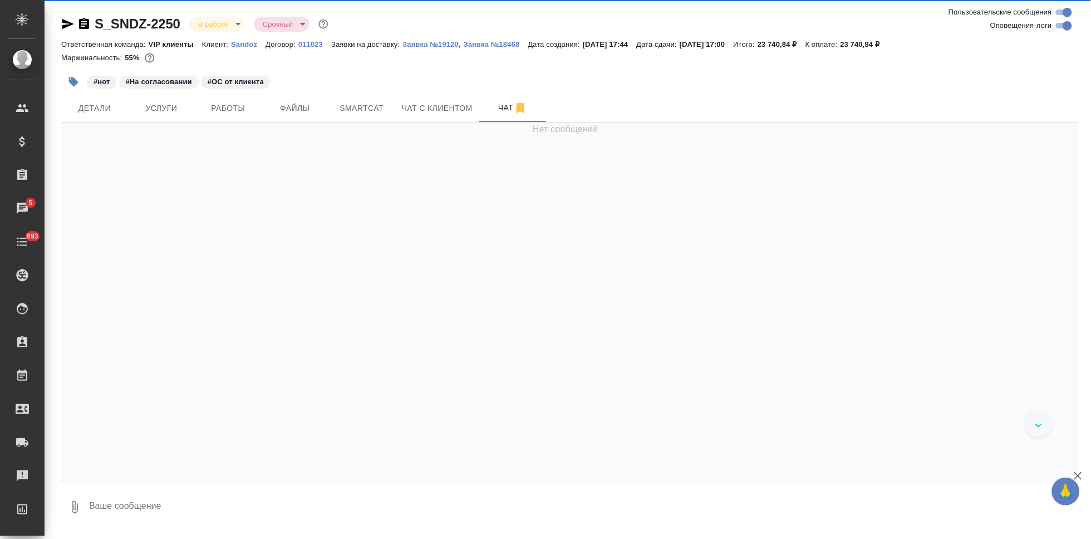
click at [264, 505] on textarea at bounding box center [583, 507] width 991 height 38
paste textarea "https://drive.awatera.com/apps/files/files?dir=/Shares/Sandoz/Orders/S_SNDZ-225…"
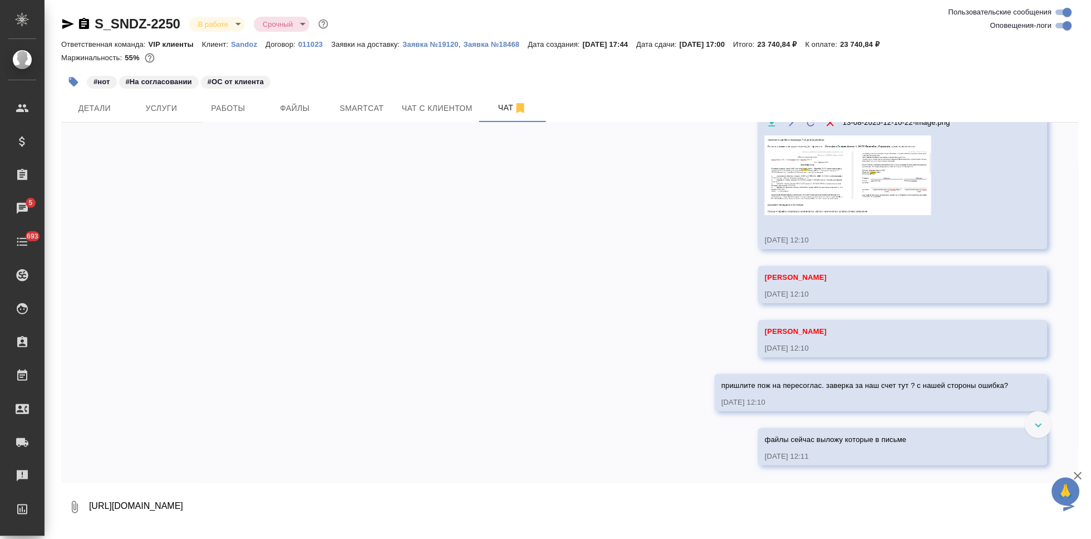
scroll to position [19830, 0]
type textarea "https://drive.awatera.com/apps/files/files?dir=/Shares/Sandoz/Orders/S_SNDZ-225…"
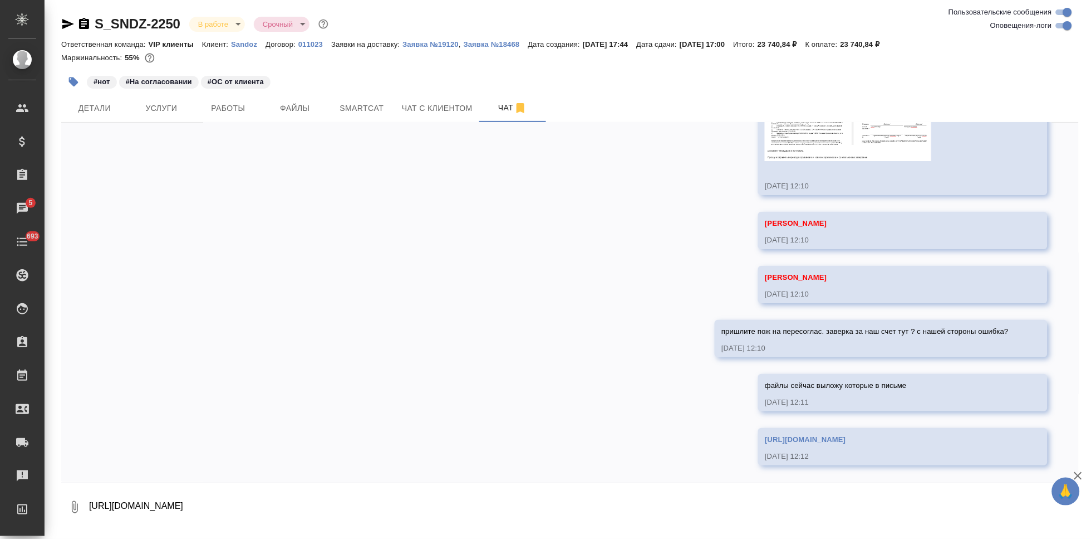
scroll to position [19983, 0]
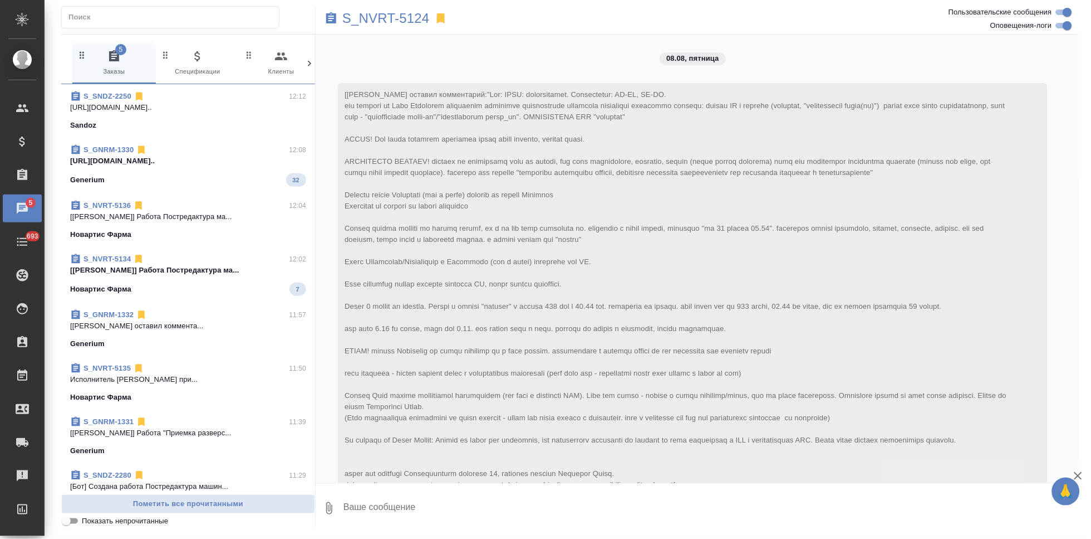
scroll to position [4902, 0]
